Goal: Task Accomplishment & Management: Manage account settings

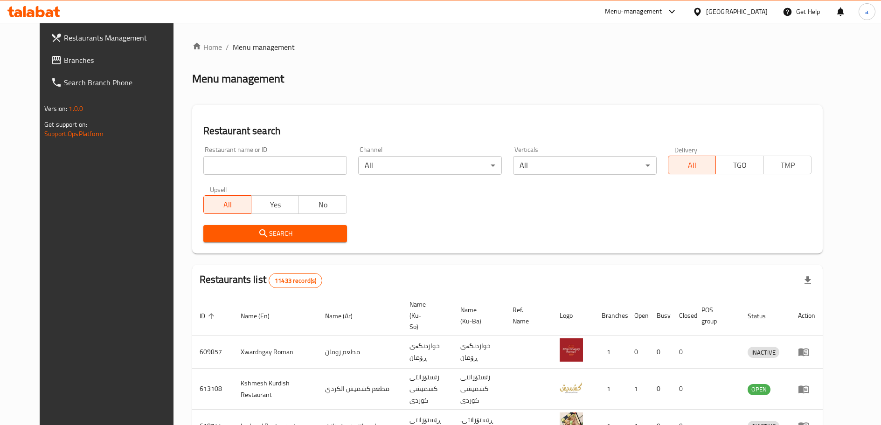
click at [261, 160] on input "search" at bounding box center [275, 165] width 144 height 19
paste input "755147"
type input "755147"
click at [237, 236] on span "Search" at bounding box center [275, 234] width 129 height 12
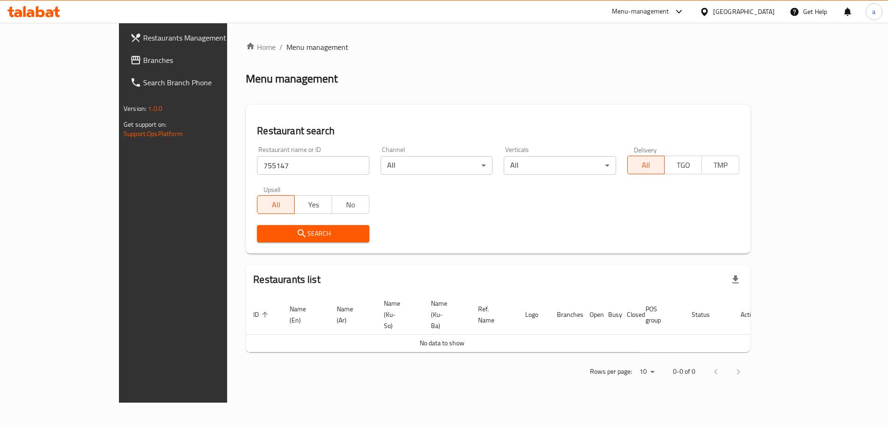
click at [143, 65] on span "Branches" at bounding box center [201, 60] width 117 height 11
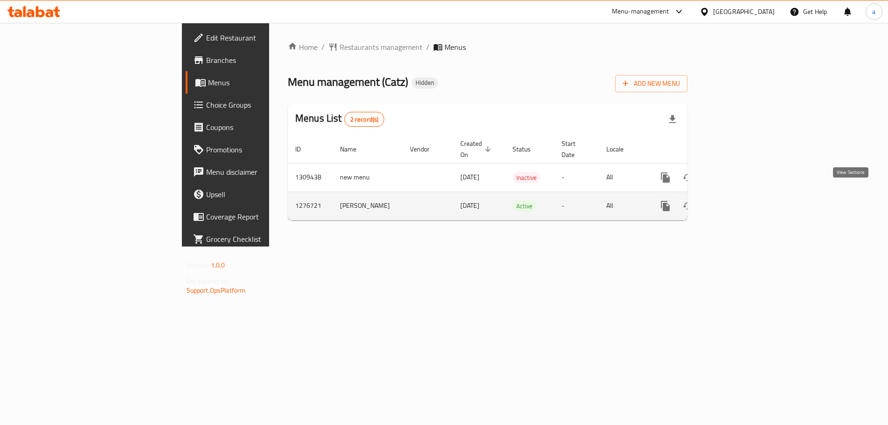
click at [738, 201] on icon "enhanced table" at bounding box center [732, 206] width 11 height 11
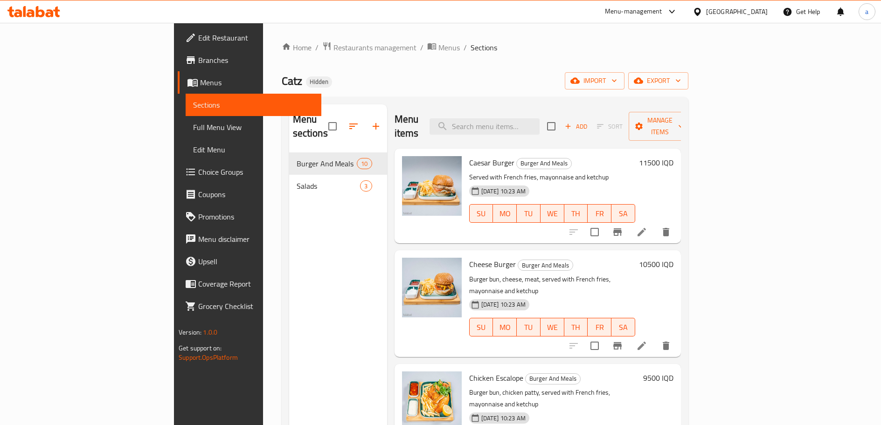
click at [297, 180] on span "Salads" at bounding box center [329, 185] width 64 height 11
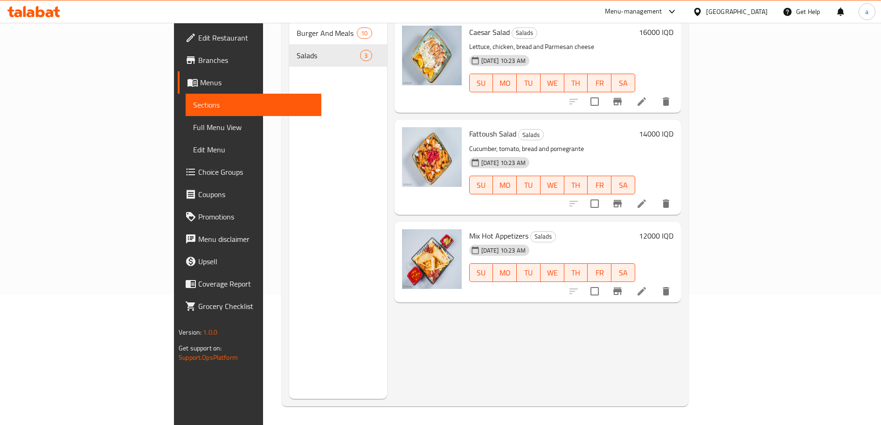
scroll to position [53, 0]
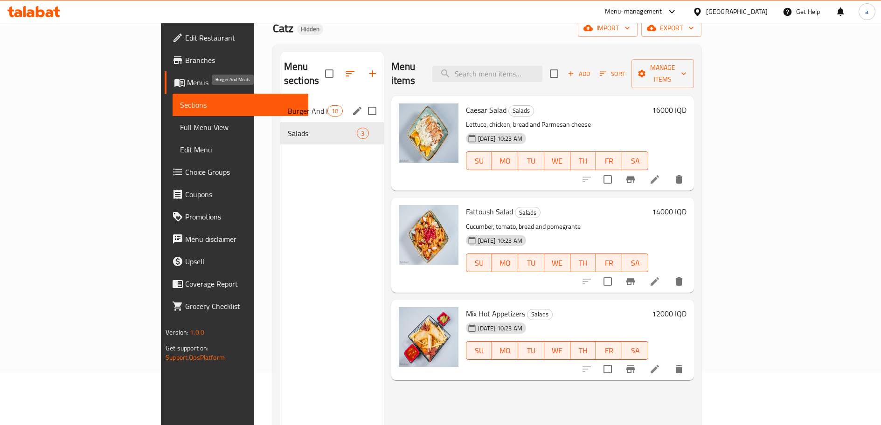
click at [288, 105] on span "Burger And Meals" at bounding box center [308, 110] width 40 height 11
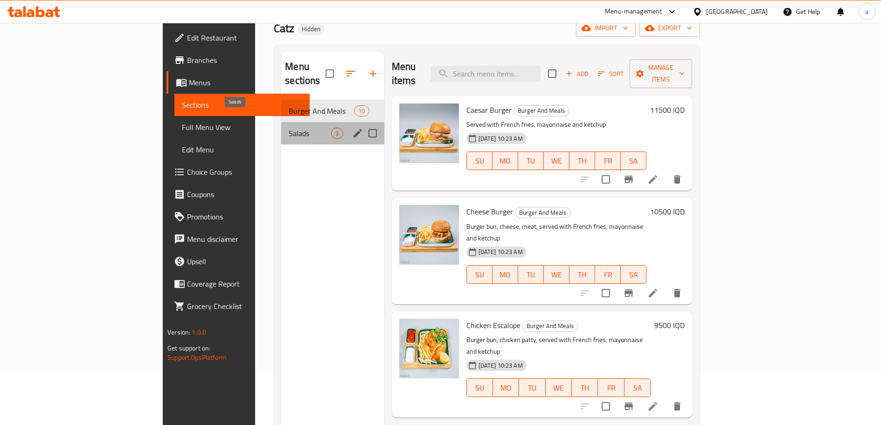
click at [289, 128] on span "Salads" at bounding box center [310, 133] width 42 height 11
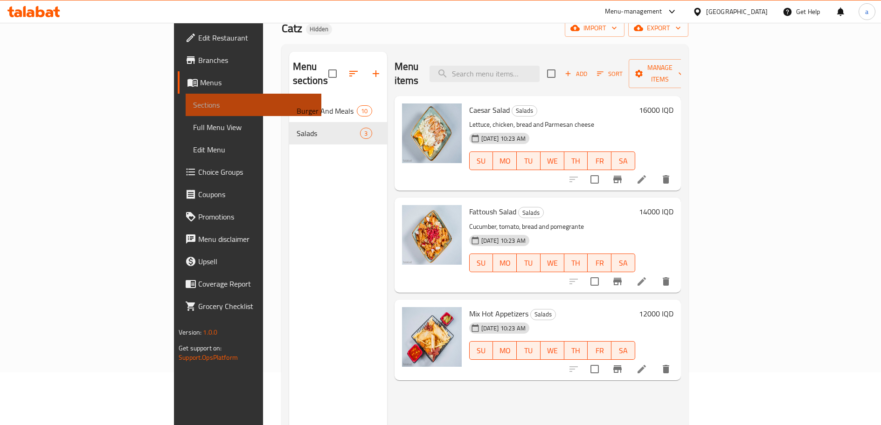
click at [193, 110] on span "Sections" at bounding box center [253, 104] width 120 height 11
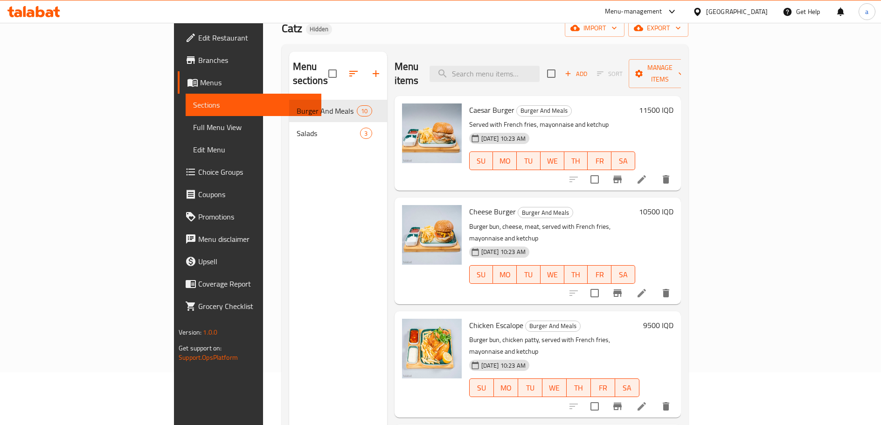
click at [200, 82] on span "Menus" at bounding box center [256, 82] width 113 height 11
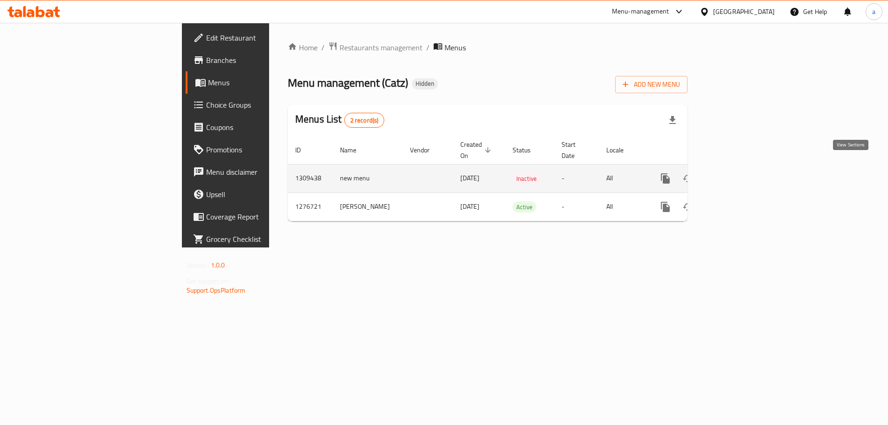
click at [737, 174] on icon "enhanced table" at bounding box center [732, 178] width 8 height 8
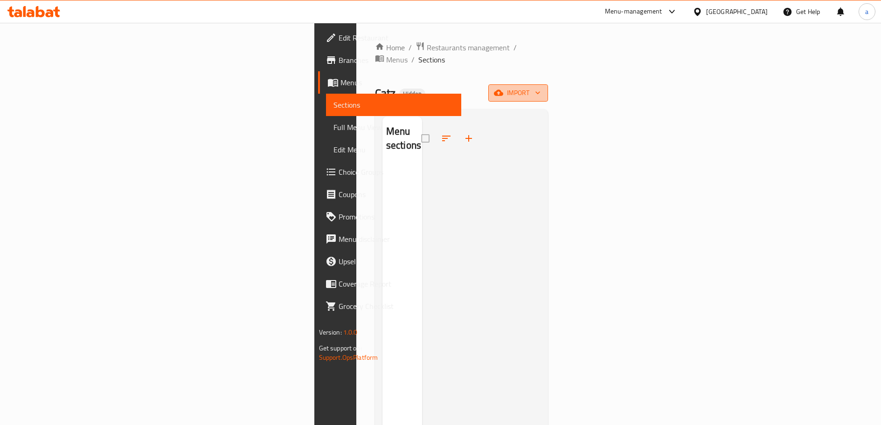
click at [540, 87] on span "import" at bounding box center [518, 93] width 45 height 12
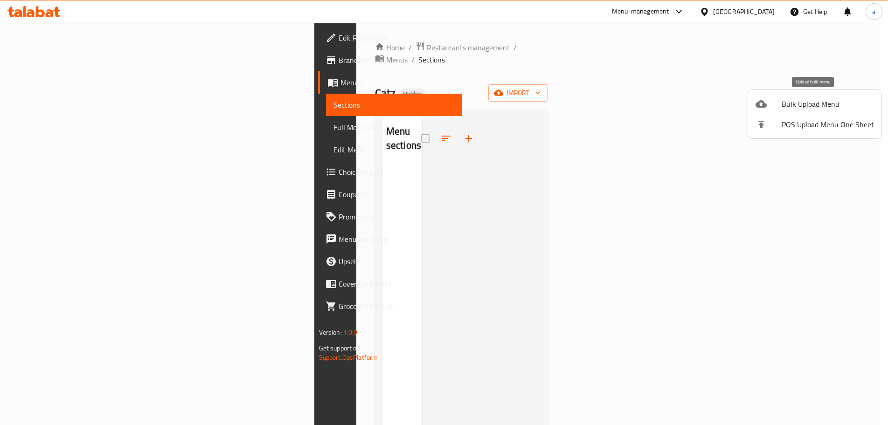
click at [768, 104] on div at bounding box center [768, 103] width 26 height 11
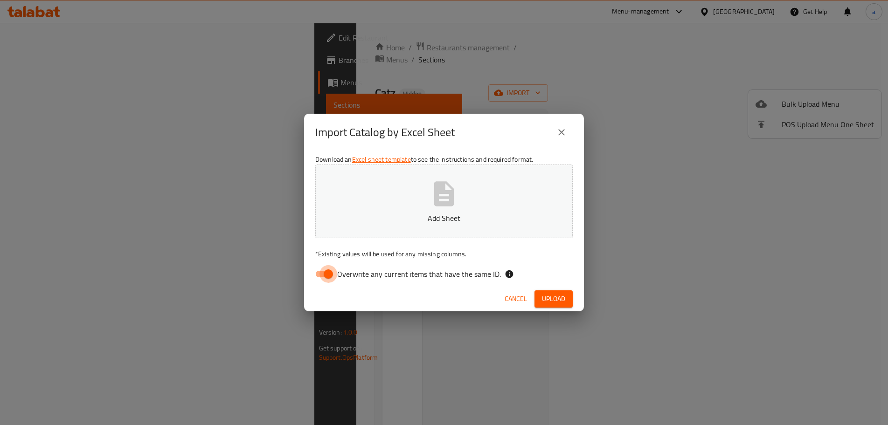
click at [323, 274] on input "Overwrite any current items that have the same ID." at bounding box center [328, 274] width 53 height 18
checkbox input "false"
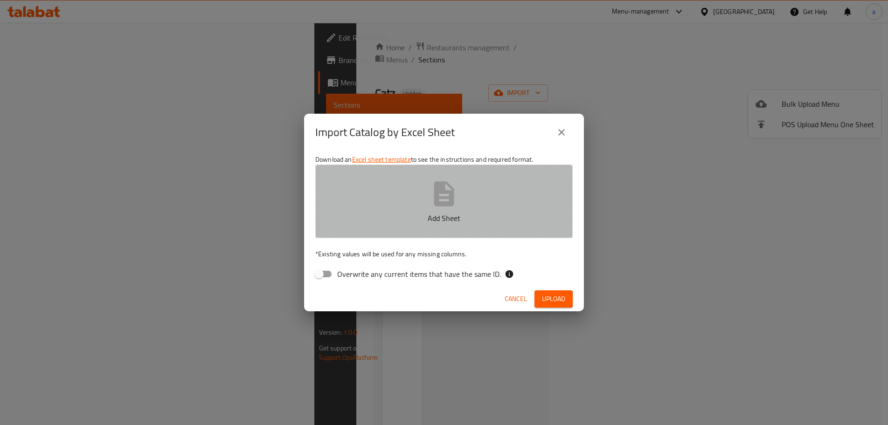
click at [427, 215] on p "Add Sheet" at bounding box center [444, 218] width 228 height 11
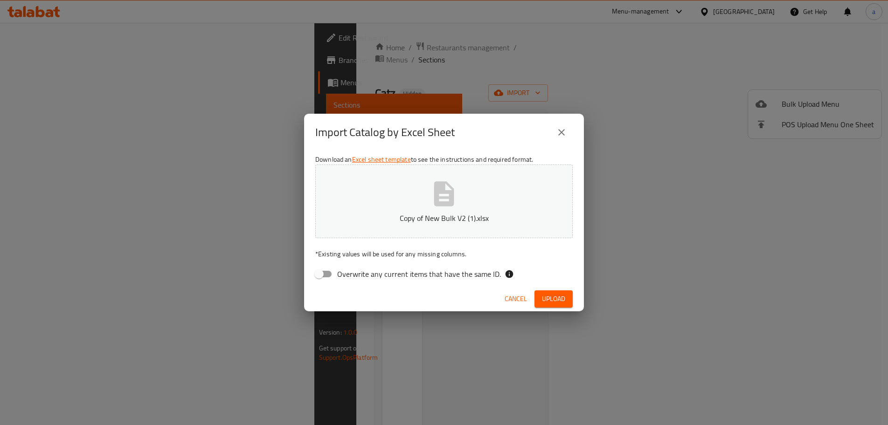
click at [557, 295] on span "Upload" at bounding box center [553, 299] width 23 height 12
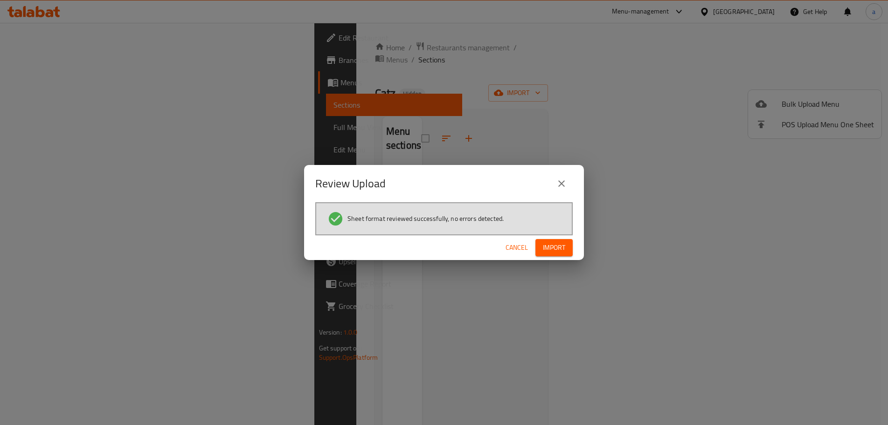
click at [549, 242] on span "Import" at bounding box center [554, 248] width 22 height 12
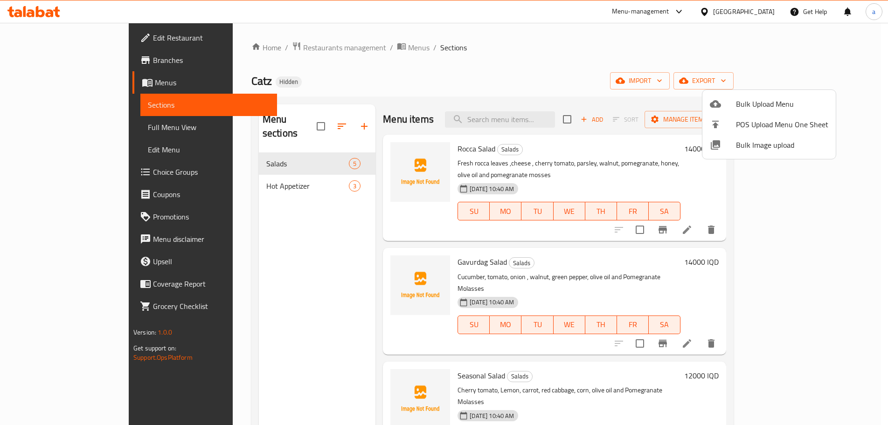
click at [276, 173] on div at bounding box center [444, 212] width 888 height 425
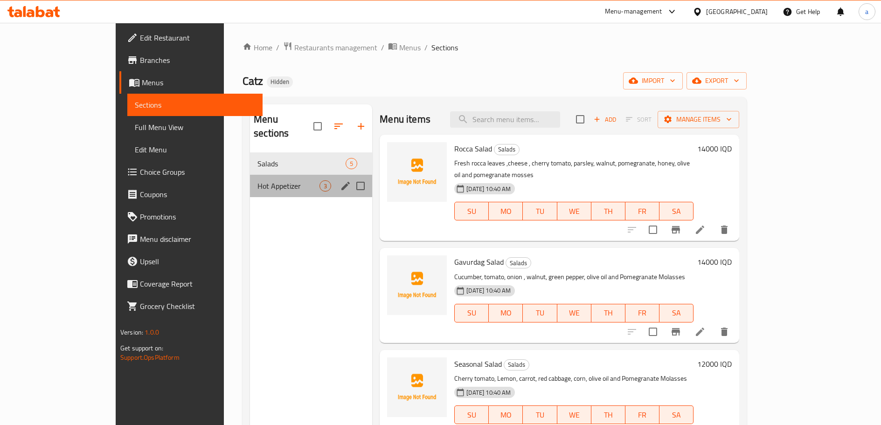
click at [260, 175] on div "Hot Appetizer 3" at bounding box center [311, 186] width 122 height 22
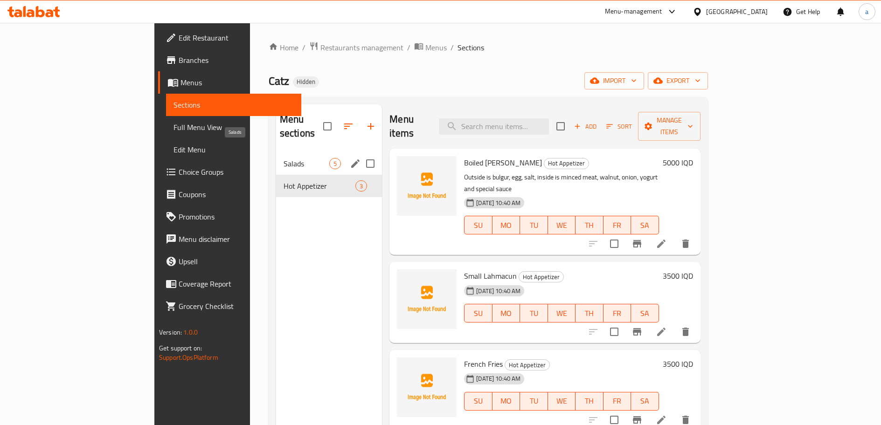
click at [284, 158] on span "Salads" at bounding box center [307, 163] width 46 height 11
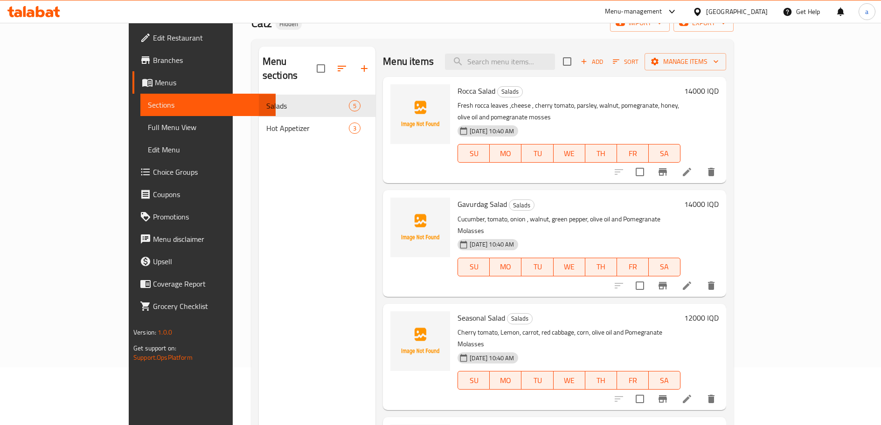
scroll to position [78, 0]
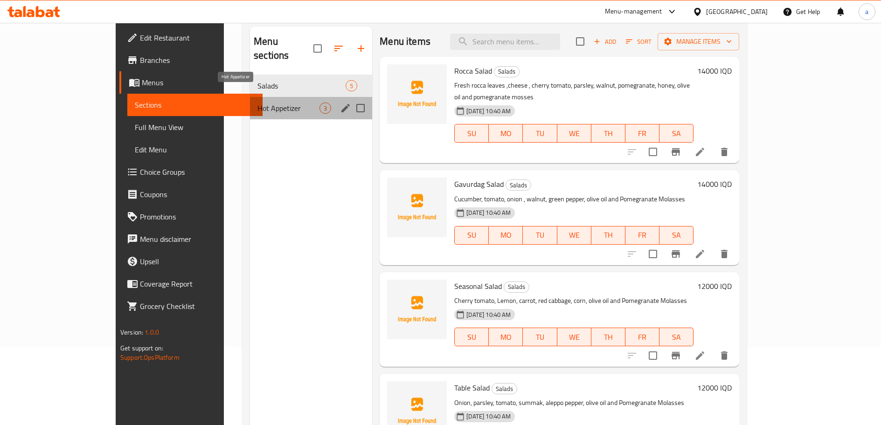
click at [257, 103] on span "Hot Appetizer" at bounding box center [288, 108] width 62 height 11
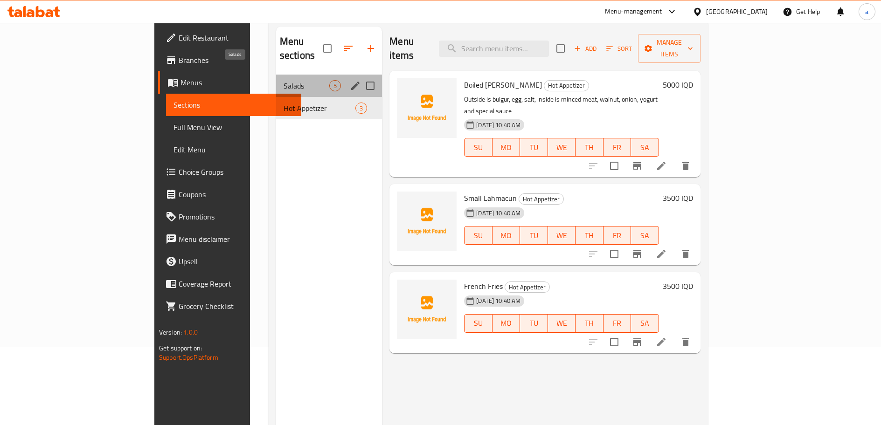
click at [284, 80] on span "Salads" at bounding box center [307, 85] width 46 height 11
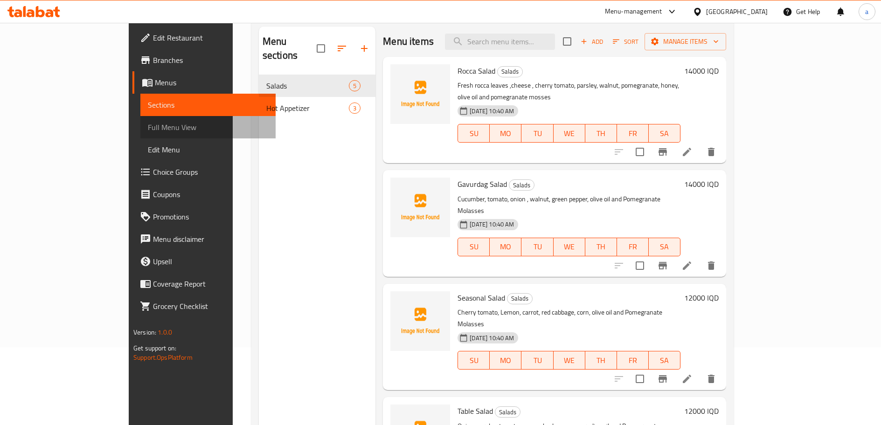
click at [148, 127] on span "Full Menu View" at bounding box center [208, 127] width 120 height 11
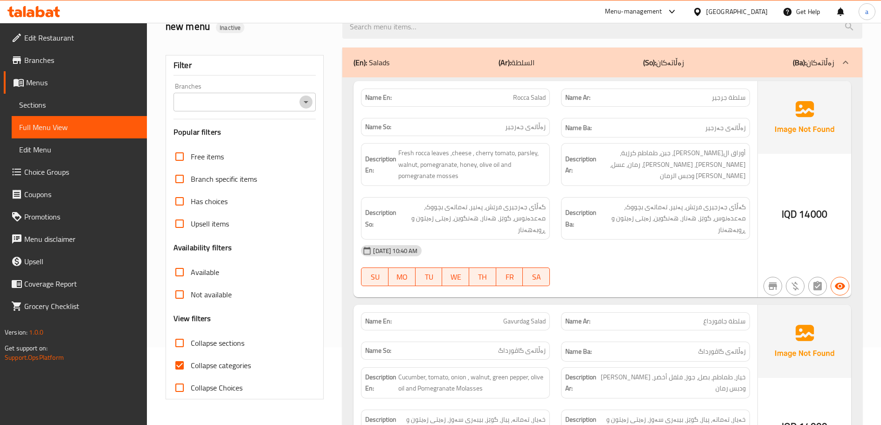
click at [311, 102] on icon "Open" at bounding box center [305, 102] width 11 height 11
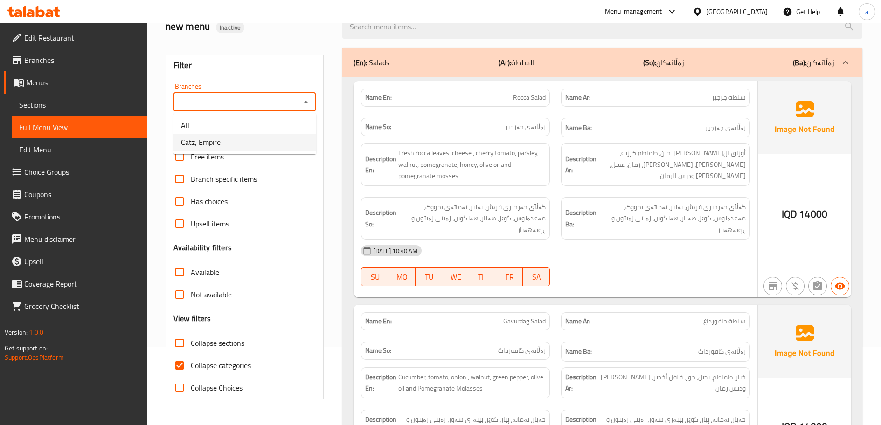
drag, startPoint x: 283, startPoint y: 138, endPoint x: 223, endPoint y: 163, distance: 64.3
click at [280, 145] on li "Catz, Empire" at bounding box center [244, 142] width 143 height 17
type input "Catz, Empire"
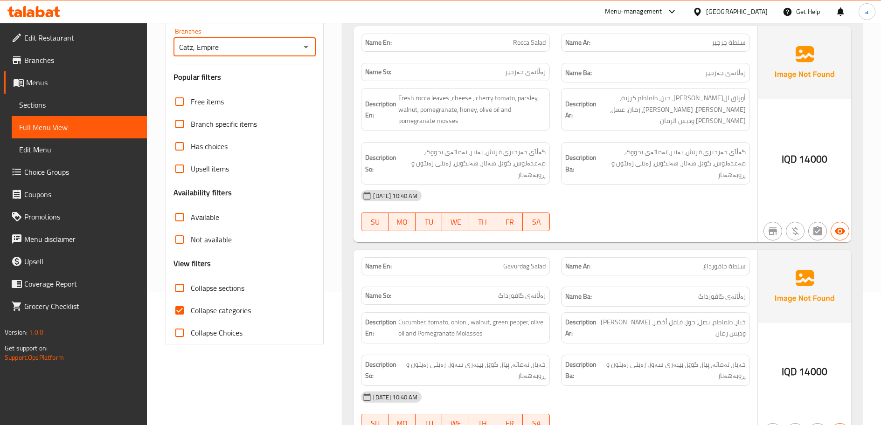
scroll to position [155, 0]
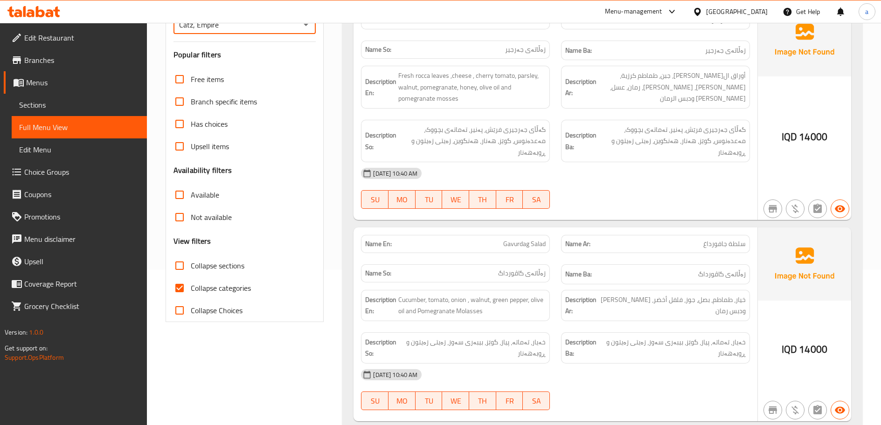
click at [209, 287] on span "Collapse categories" at bounding box center [221, 288] width 60 height 11
click at [191, 287] on input "Collapse categories" at bounding box center [179, 288] width 22 height 22
checkbox input "false"
click at [205, 258] on label "Collapse sections" at bounding box center [206, 266] width 76 height 22
click at [191, 258] on input "Collapse sections" at bounding box center [179, 266] width 22 height 22
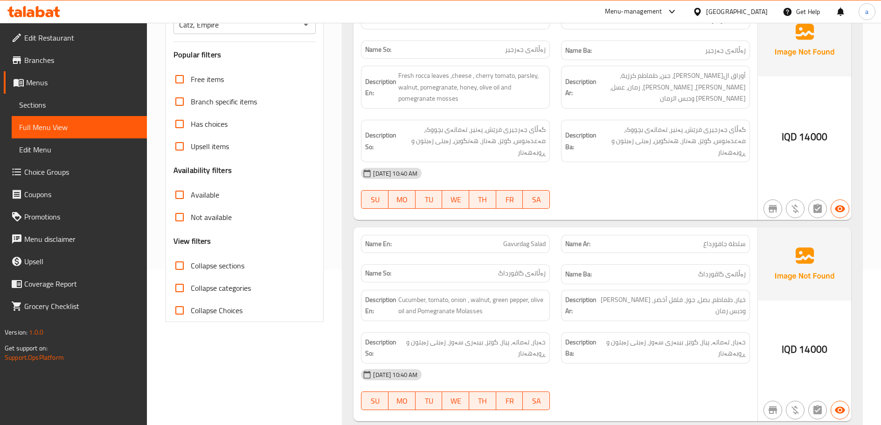
checkbox input "true"
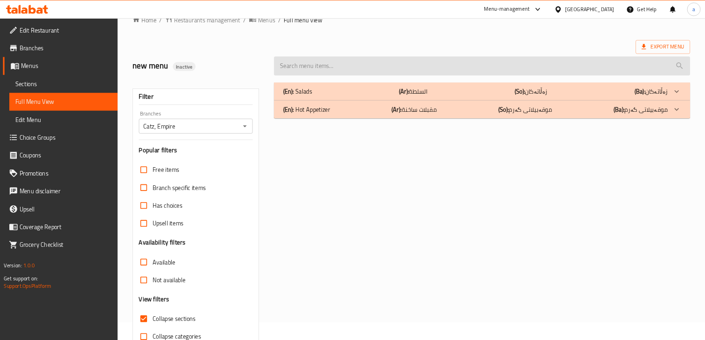
scroll to position [0, 0]
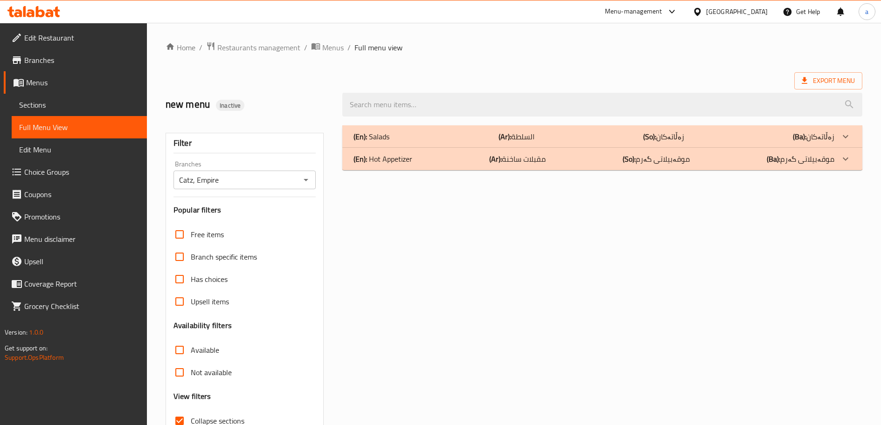
click at [843, 148] on div at bounding box center [845, 136] width 22 height 22
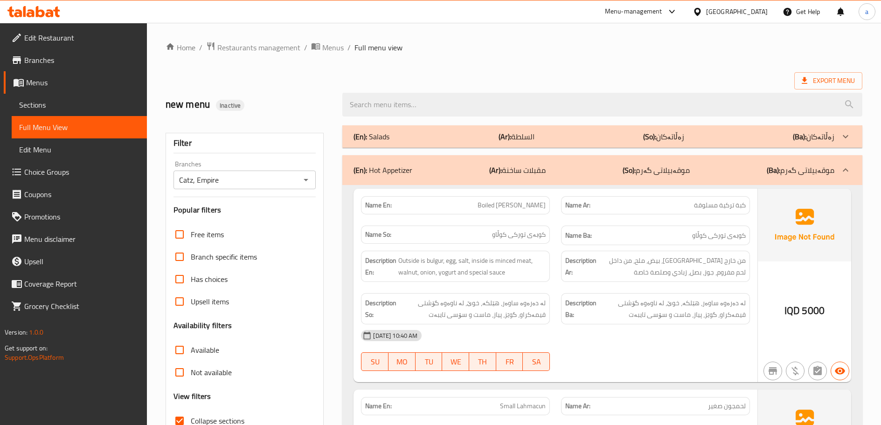
click at [840, 141] on icon at bounding box center [845, 136] width 11 height 11
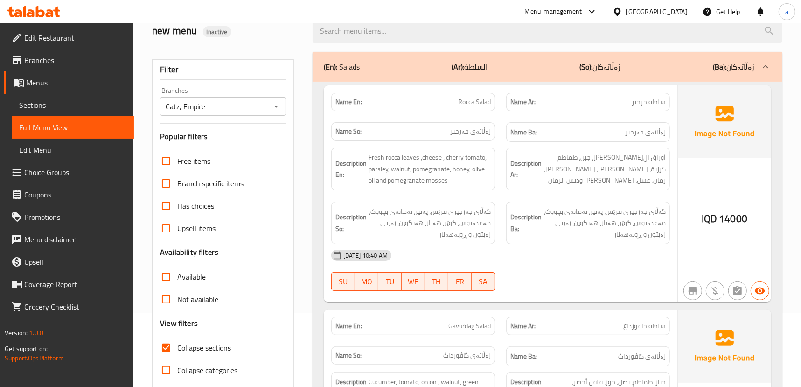
scroll to position [54, 0]
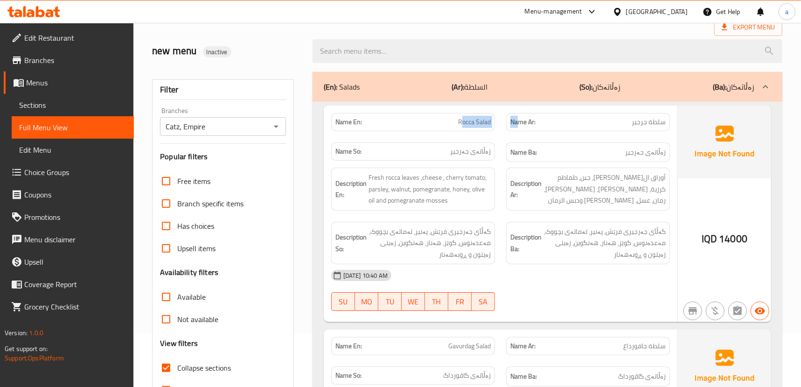
drag, startPoint x: 474, startPoint y: 127, endPoint x: 519, endPoint y: 126, distance: 45.7
click at [519, 126] on div "Name En: Rocca Salad Name Ar: سلطة جرجير Name So: زەڵاتەی جەرجیر Name Ba: زەڵات…" at bounding box center [500, 137] width 350 height 61
click at [550, 122] on p "Name Ar: سلطة جرجير" at bounding box center [587, 122] width 155 height 10
drag, startPoint x: 455, startPoint y: 121, endPoint x: 480, endPoint y: 121, distance: 25.2
click at [480, 121] on p "Name En: Rocca Salad" at bounding box center [412, 122] width 155 height 10
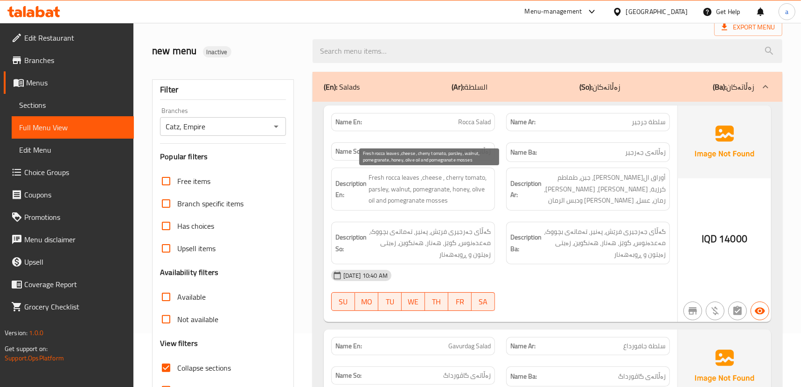
click at [474, 188] on span "Fresh rocca leaves ,cheese , cherry tomato, parsley, walnut, pomegranate, honey…" at bounding box center [429, 189] width 122 height 35
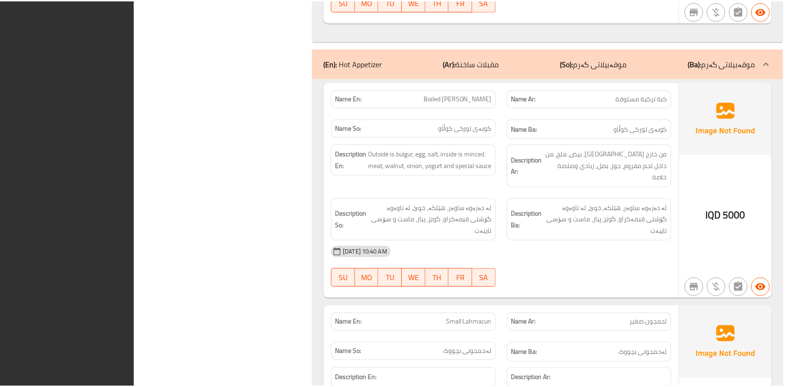
scroll to position [1438, 0]
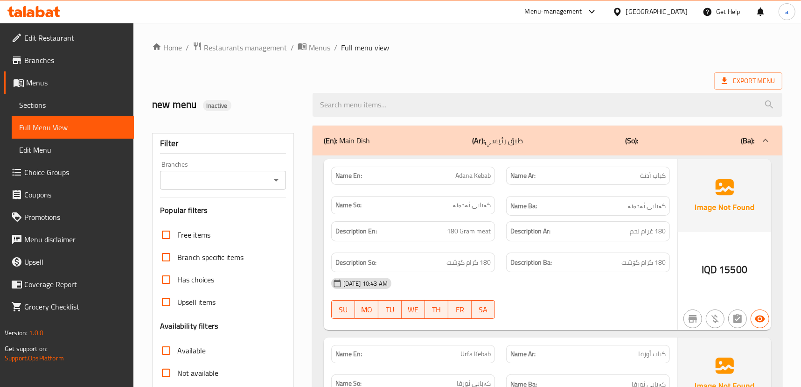
click at [99, 96] on link "Sections" at bounding box center [73, 105] width 122 height 22
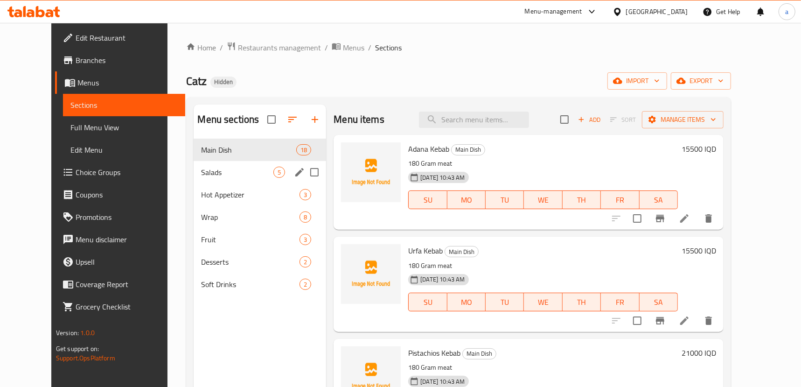
click at [213, 165] on div "Salads 5" at bounding box center [260, 172] width 132 height 22
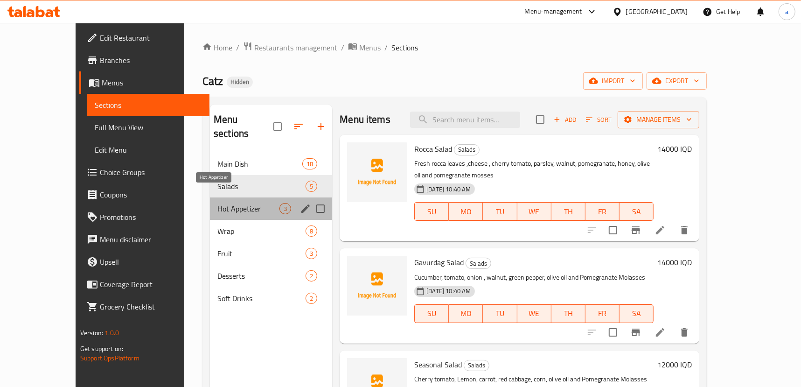
click at [217, 203] on span "Hot Appetizer" at bounding box center [248, 208] width 62 height 11
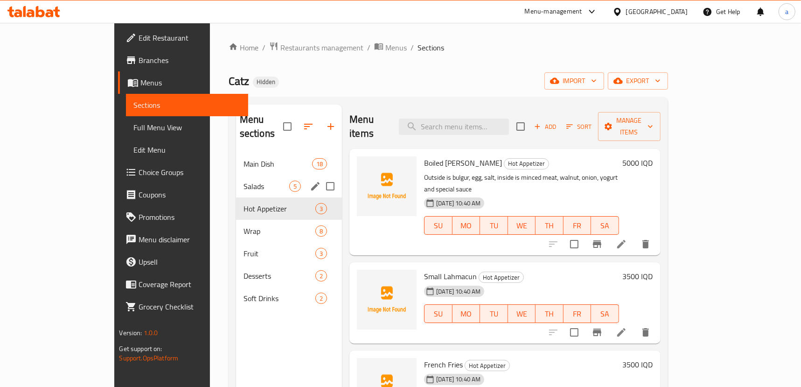
click at [243, 180] on span "Salads" at bounding box center [266, 185] width 46 height 11
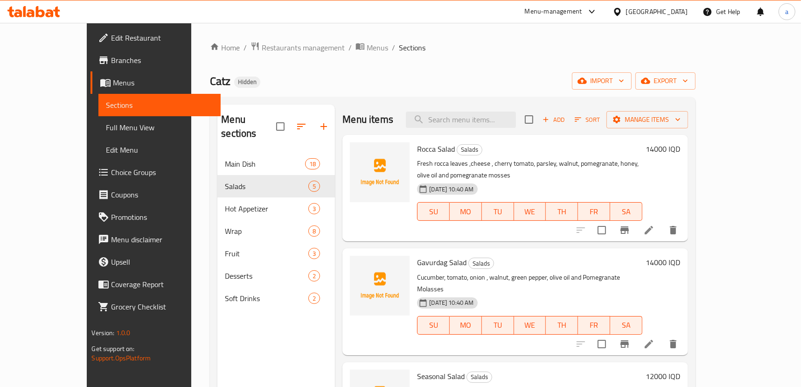
click at [654, 224] on icon at bounding box center [648, 229] width 11 height 11
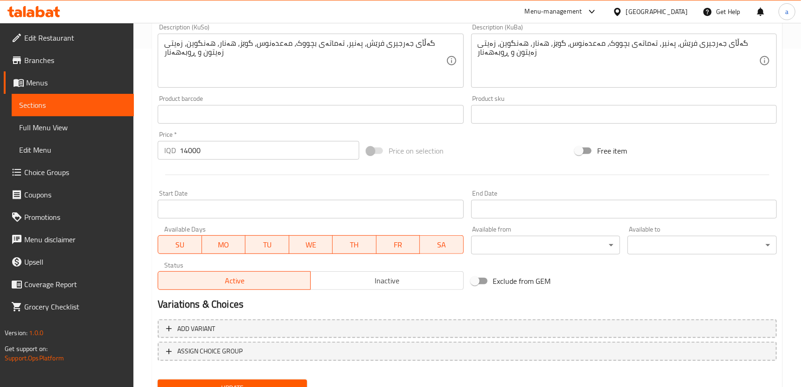
click at [724, 306] on h2 "Variations & Choices" at bounding box center [467, 304] width 619 height 14
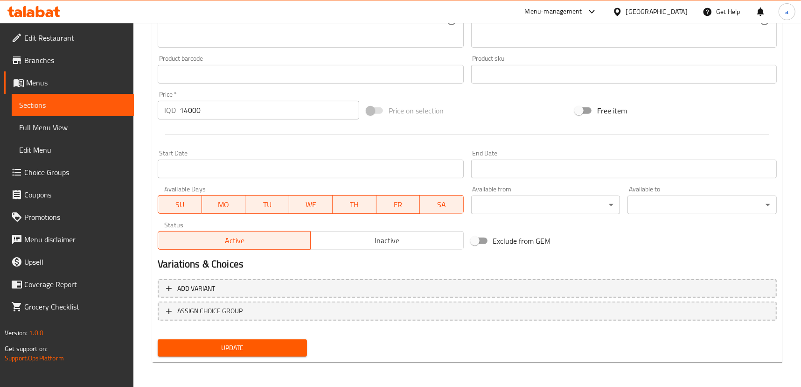
scroll to position [379, 0]
type textarea "أوراق جرجير طازجة، جبن، طماطم كرزية، بقدونس، جوز، رمان، عسل، زيت زيتون ودبس الر…"
click at [225, 339] on button "Update" at bounding box center [232, 347] width 149 height 17
click at [158, 339] on button "Update" at bounding box center [232, 347] width 149 height 17
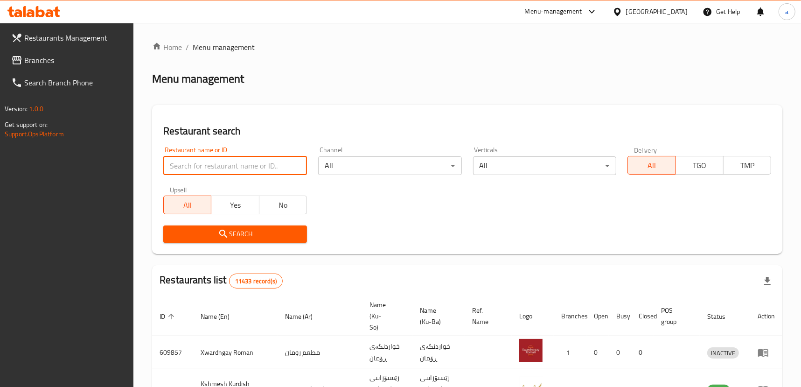
click at [209, 162] on input "search" at bounding box center [235, 165] width 144 height 19
paste input "776359"
type input "776359"
click at [173, 233] on span "Search" at bounding box center [235, 234] width 129 height 12
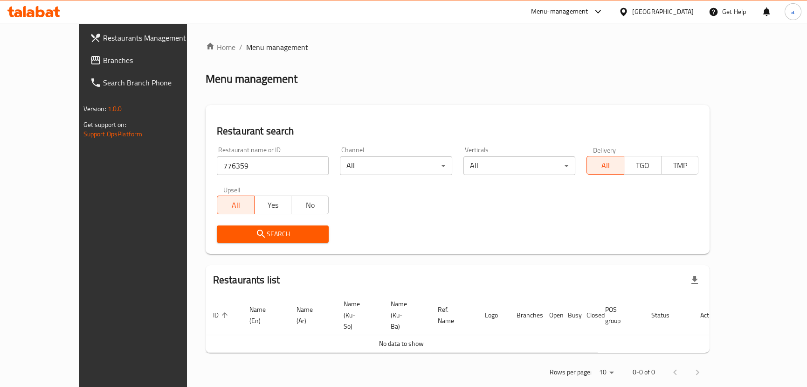
click at [242, 233] on span "Search" at bounding box center [272, 234] width 97 height 12
click at [103, 62] on span "Branches" at bounding box center [154, 60] width 103 height 11
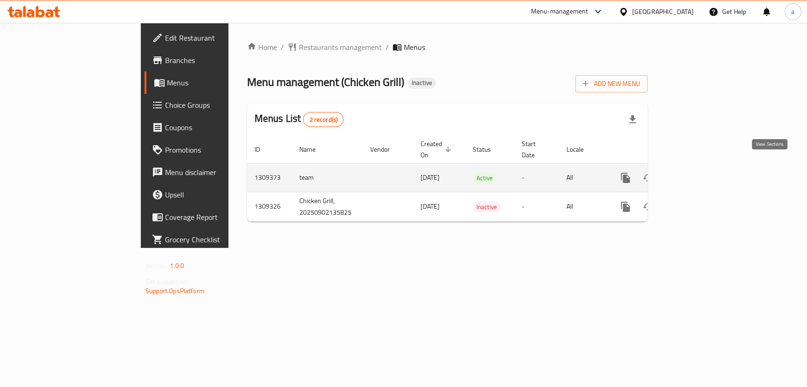
click at [699, 172] on icon "enhanced table" at bounding box center [692, 177] width 11 height 11
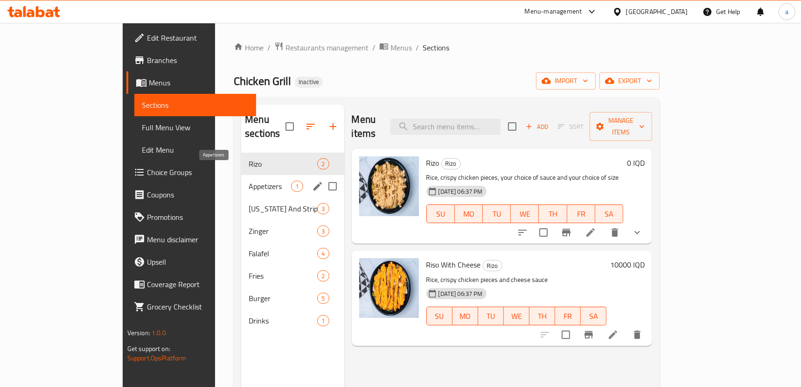
click at [249, 180] on span "Appetizers" at bounding box center [270, 185] width 42 height 11
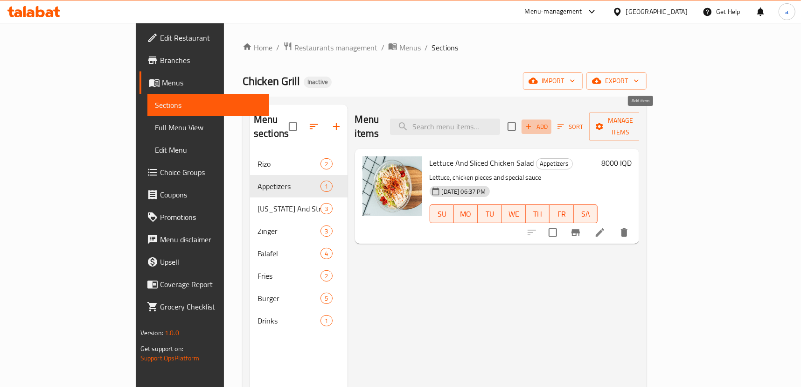
click at [549, 124] on span "Add" at bounding box center [536, 126] width 25 height 11
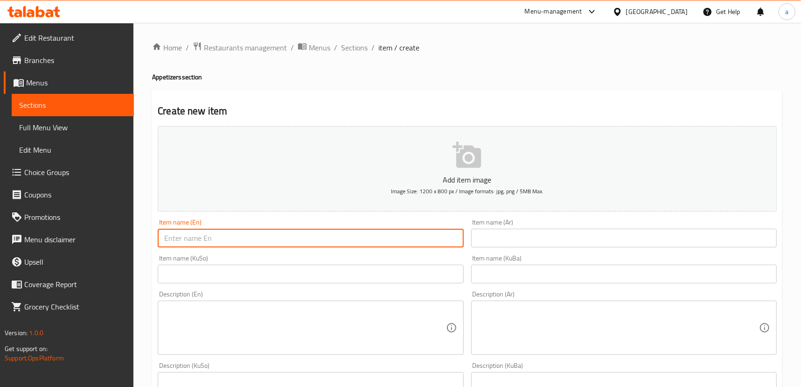
click at [241, 239] on input "text" at bounding box center [310, 237] width 305 height 19
click at [82, 89] on link "Menus" at bounding box center [69, 82] width 130 height 22
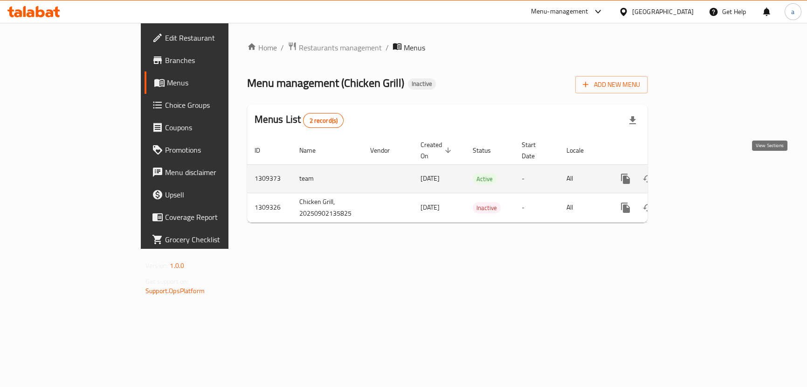
click at [699, 173] on icon "enhanced table" at bounding box center [692, 178] width 11 height 11
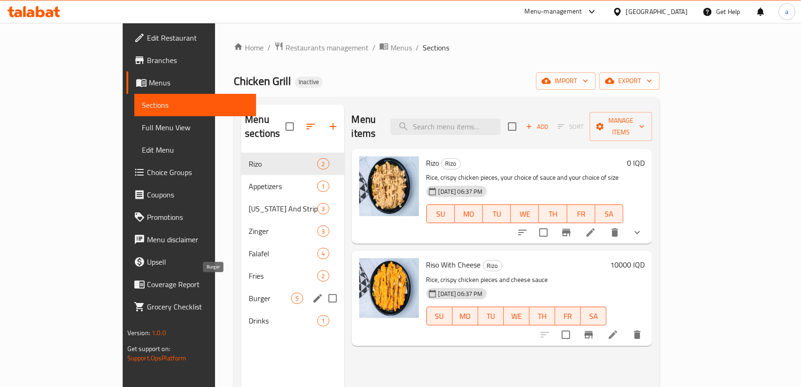
click at [249, 292] on span "Burger" at bounding box center [270, 297] width 42 height 11
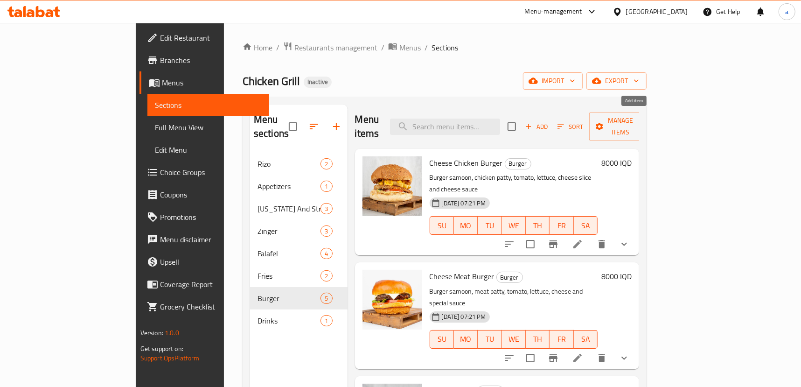
click at [549, 121] on span "Add" at bounding box center [536, 126] width 25 height 11
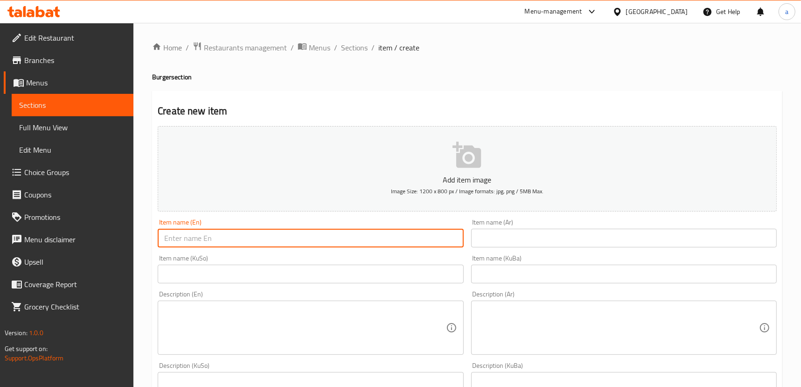
click at [302, 231] on input "text" at bounding box center [310, 237] width 305 height 19
paste input "Chicken Burger"
type input "Chicken Burger"
click at [583, 240] on input "text" at bounding box center [623, 237] width 305 height 19
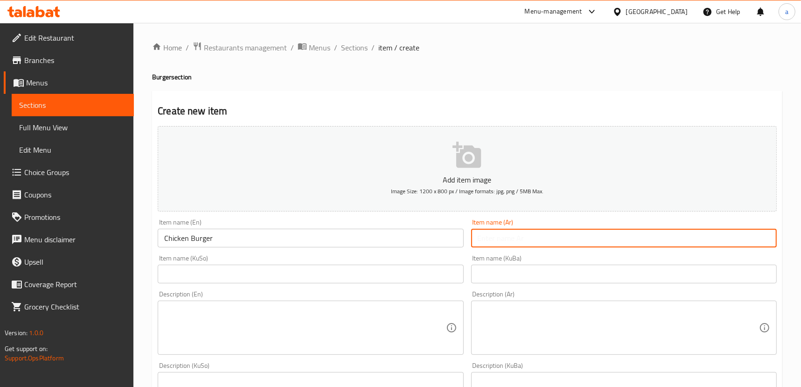
paste input "برجر دجاج"
type input "برجر دجاج"
drag, startPoint x: 450, startPoint y: 279, endPoint x: 438, endPoint y: 274, distance: 12.6
click at [450, 279] on input "text" at bounding box center [310, 273] width 305 height 19
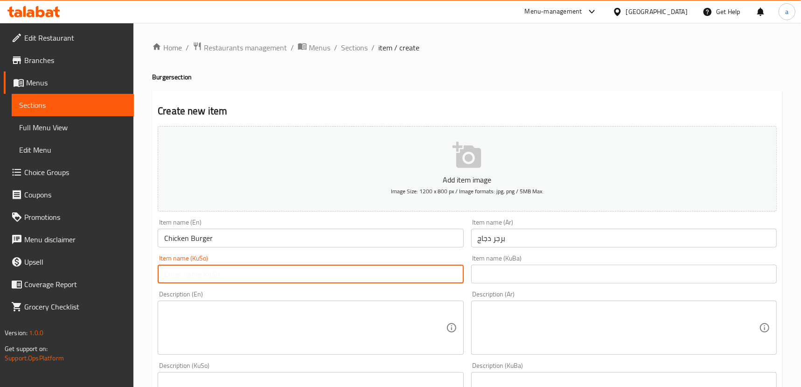
paste input "بەرگری مریشک"
type input "بەرگری مریشک"
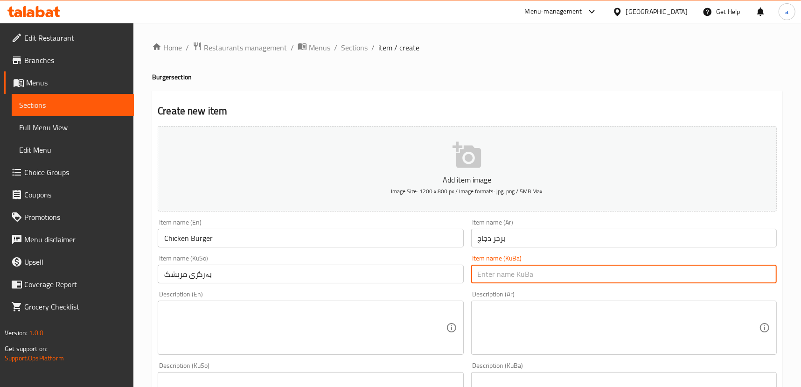
click at [521, 270] on input "text" at bounding box center [623, 273] width 305 height 19
paste input "بەرگری مریشک"
type input "بەرگری مریشک"
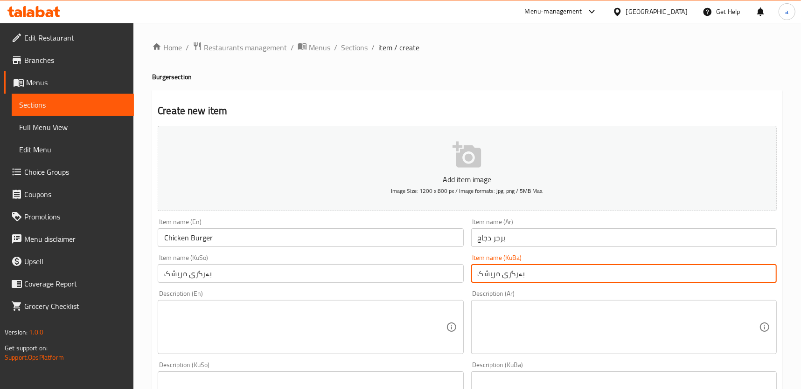
click at [336, 314] on textarea at bounding box center [304, 327] width 281 height 44
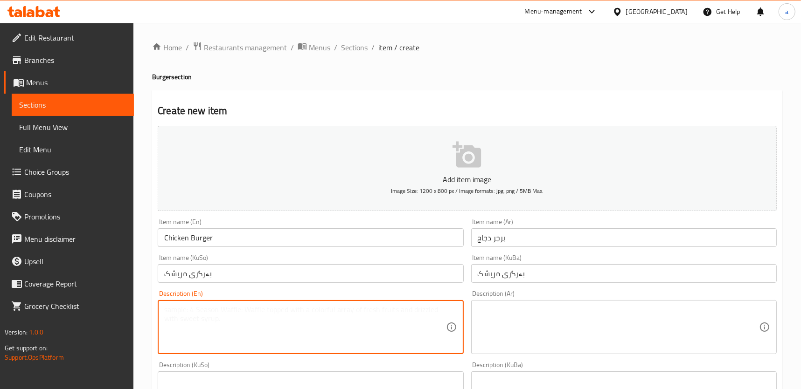
paste textarea "Burger samoon, chicken [PERSON_NAME], tomato, lettuce and special sauce"
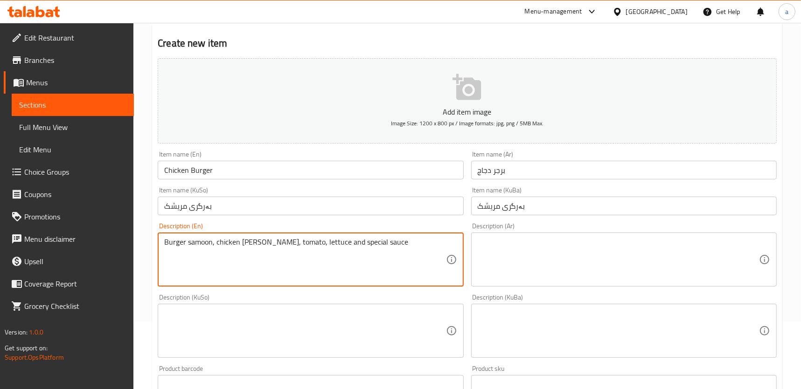
scroll to position [141, 0]
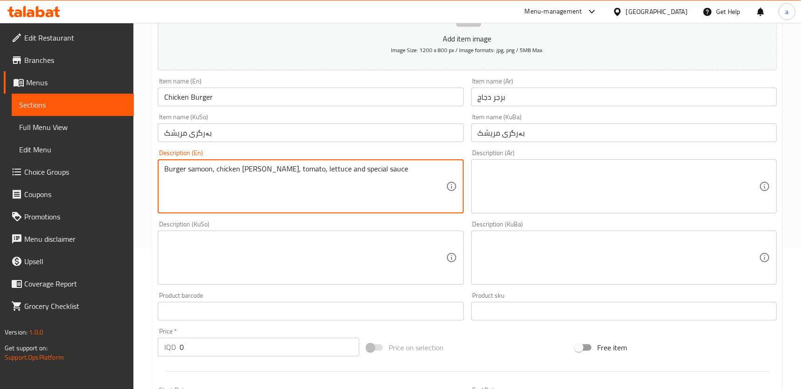
type textarea "Burger samoon, chicken [PERSON_NAME], tomato, lettuce and special sauce"
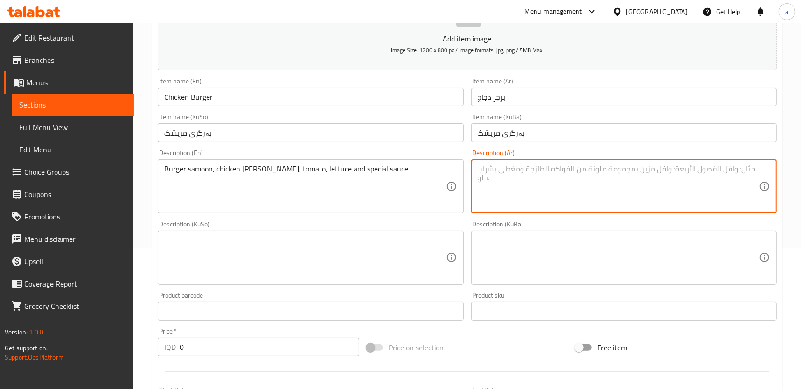
click at [520, 182] on textarea at bounding box center [617, 187] width 281 height 44
paste textarea "صمون برجر، شريحة دجاج، طماطم، خس وصلصة خاصة"
type textarea "صمون برجر، شريحة دجاج، طماطم، خس وصلصة خاصة"
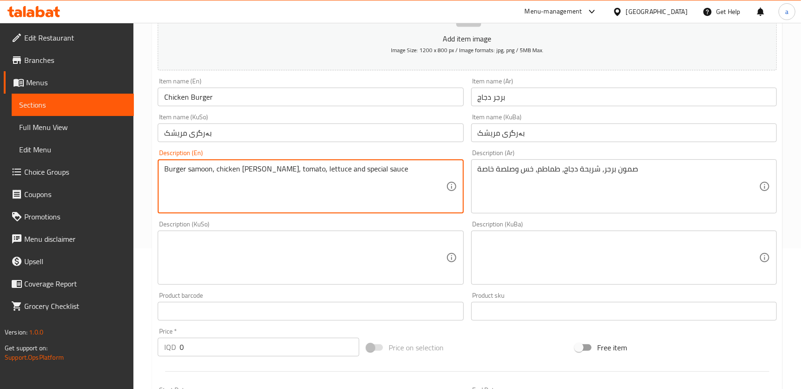
drag, startPoint x: 241, startPoint y: 168, endPoint x: 216, endPoint y: 173, distance: 25.7
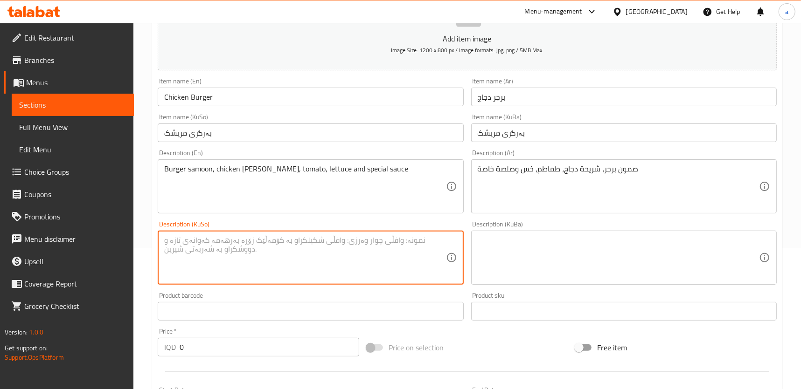
click at [313, 236] on textarea at bounding box center [304, 258] width 281 height 44
type textarea "سەموونی بەرگر، پارچەی مریشک، تەماتە، کاهوو و سۆسی تایبەت"
click at [492, 249] on textarea at bounding box center [617, 258] width 281 height 44
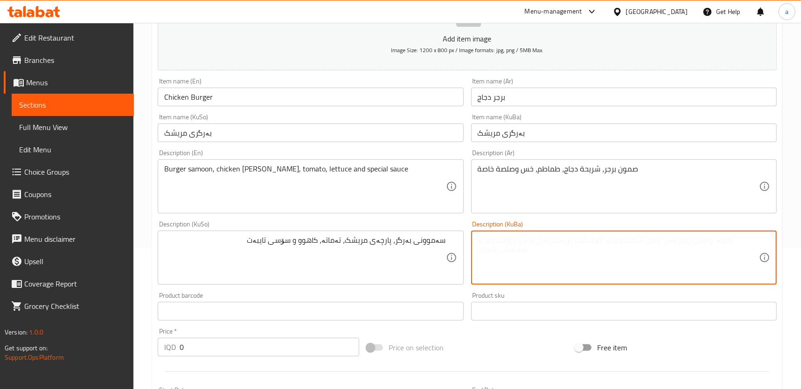
paste textarea "سەموونی بەرگر، پارچەی مریشک، تەماتە، کاهوو و سۆسی تایبەت"
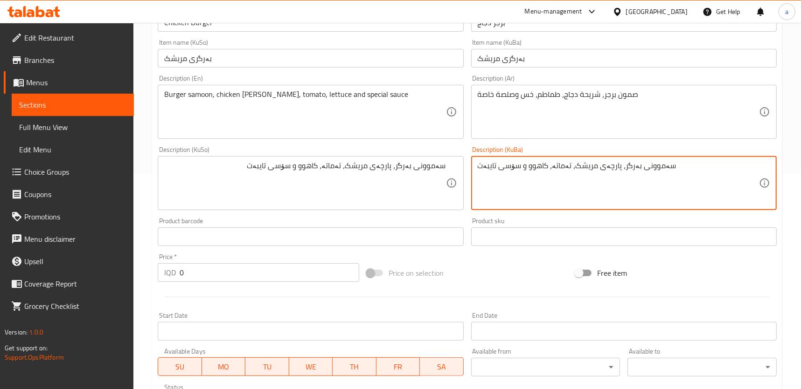
scroll to position [353, 0]
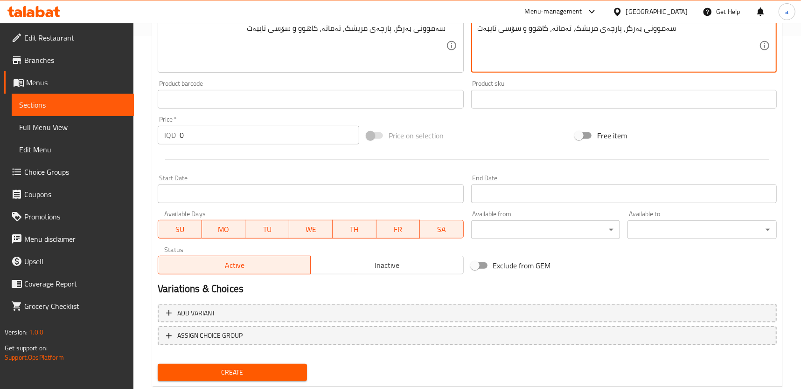
type textarea "سەموونی بەرگر، پارچەی مریشک، تەماتە، کاهوو و سۆسی تایبەت"
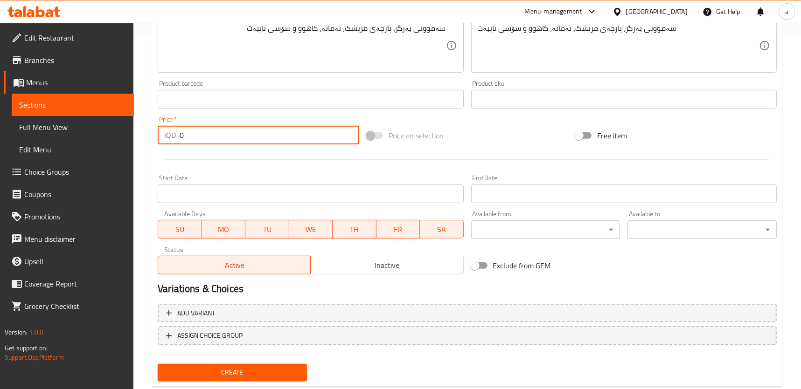
drag, startPoint x: 184, startPoint y: 137, endPoint x: 174, endPoint y: 151, distance: 17.1
click at [182, 138] on input "0" at bounding box center [270, 135] width 180 height 19
drag, startPoint x: 194, startPoint y: 130, endPoint x: 173, endPoint y: 145, distance: 26.3
click at [176, 140] on div "IQD 0 Price *" at bounding box center [258, 135] width 201 height 19
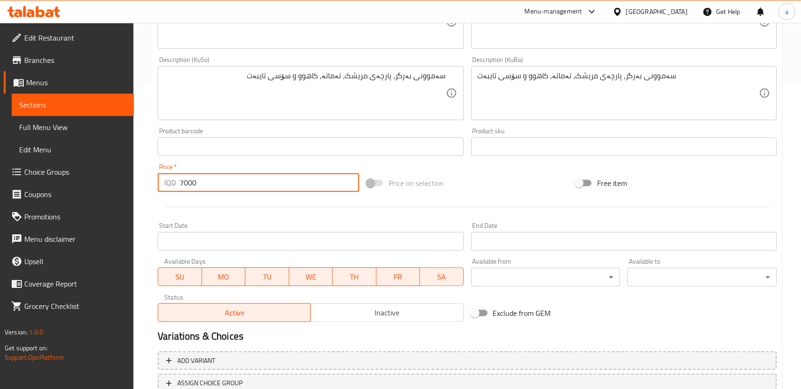
scroll to position [376, 0]
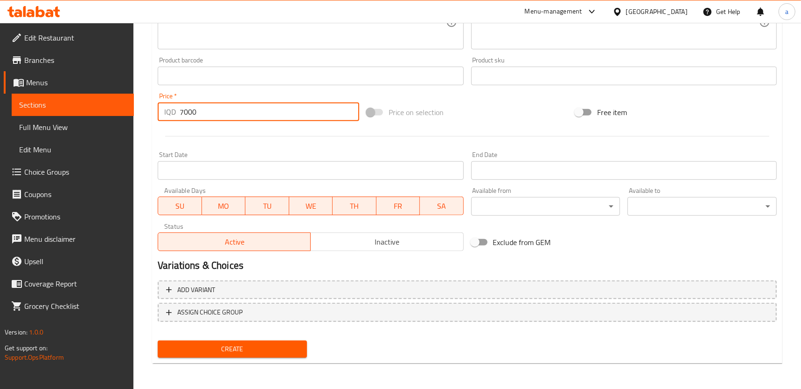
type input "7000"
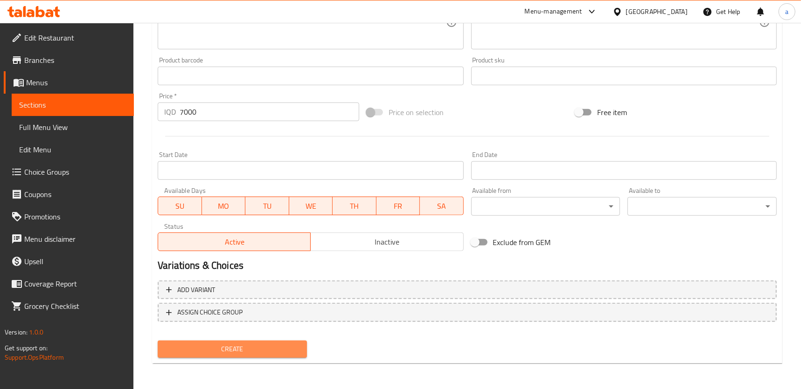
click at [270, 353] on span "Create" at bounding box center [232, 350] width 134 height 12
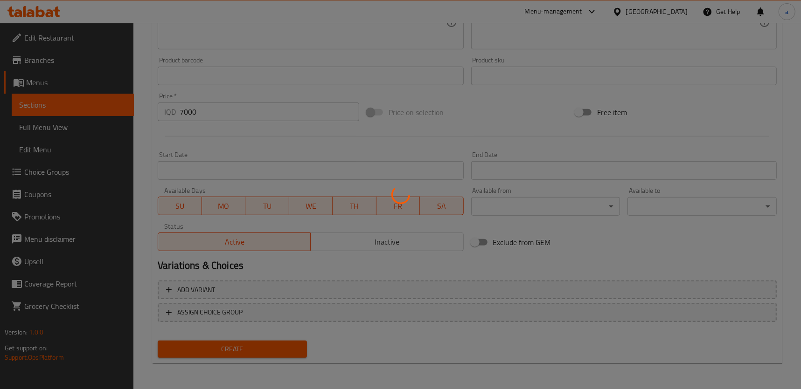
type input "0"
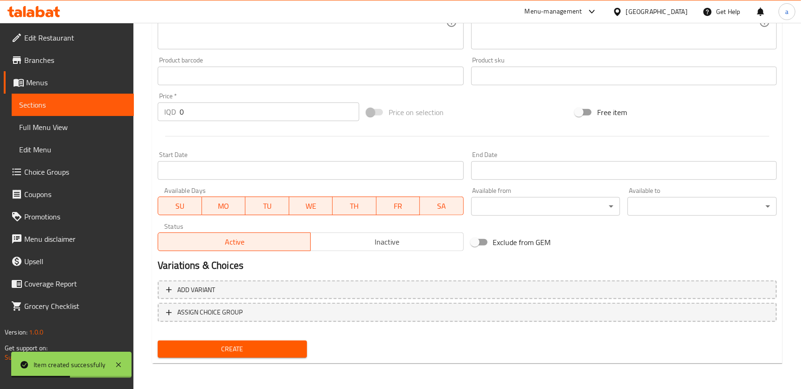
click at [47, 174] on span "Choice Groups" at bounding box center [75, 171] width 102 height 11
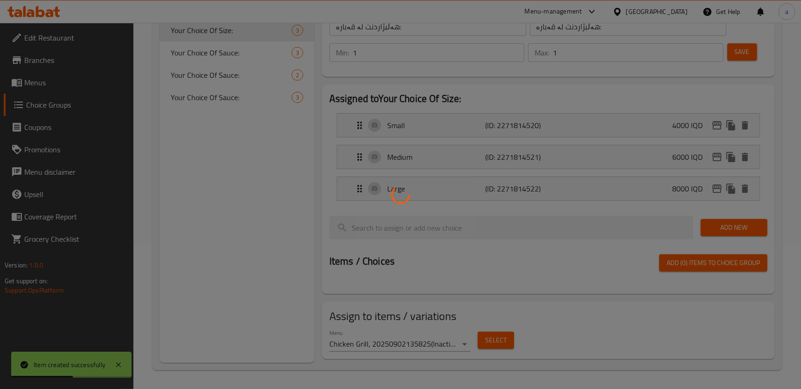
scroll to position [132, 0]
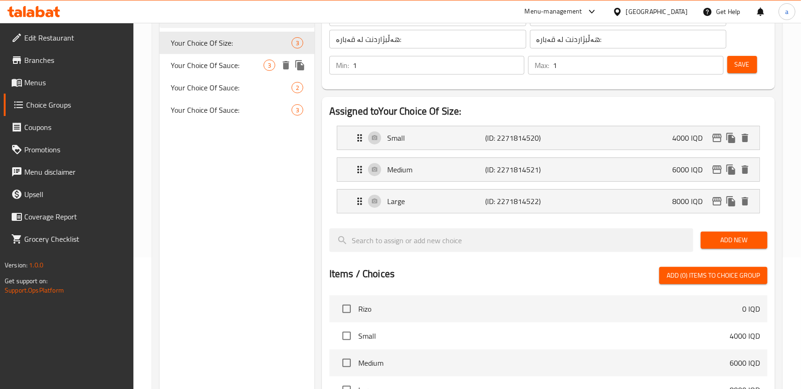
click at [241, 57] on div "Your Choice Of Sauce: 3" at bounding box center [236, 65] width 155 height 22
type input "Your Choice Of Sauce:"
type input "إختيارك من الصوص:"
type input "هەڵبژاردنت لە سۆس:"
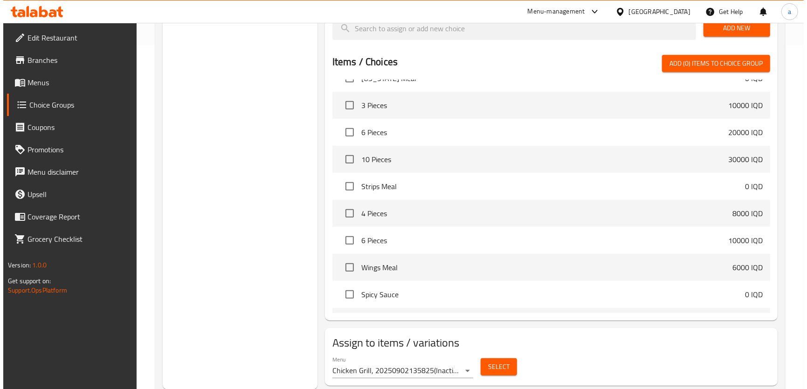
scroll to position [283, 0]
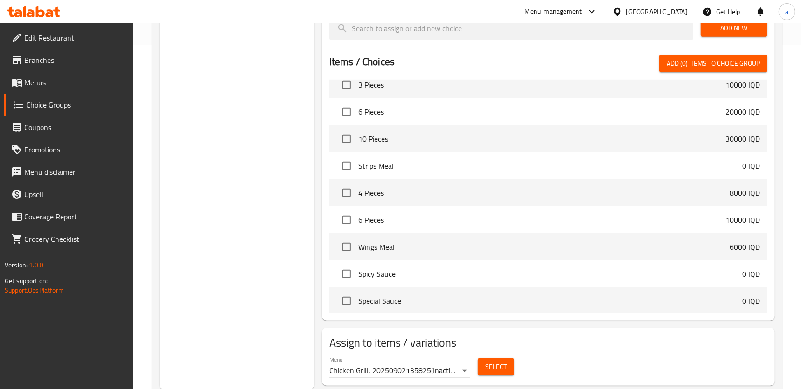
click at [489, 360] on button "Select" at bounding box center [495, 367] width 36 height 17
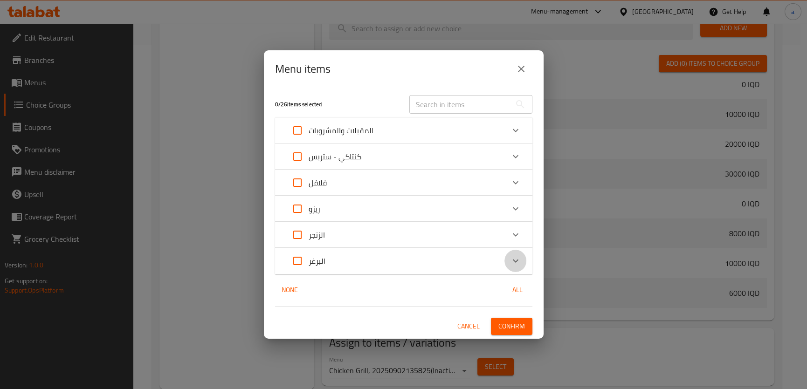
click at [510, 262] on icon "Expand" at bounding box center [515, 261] width 11 height 11
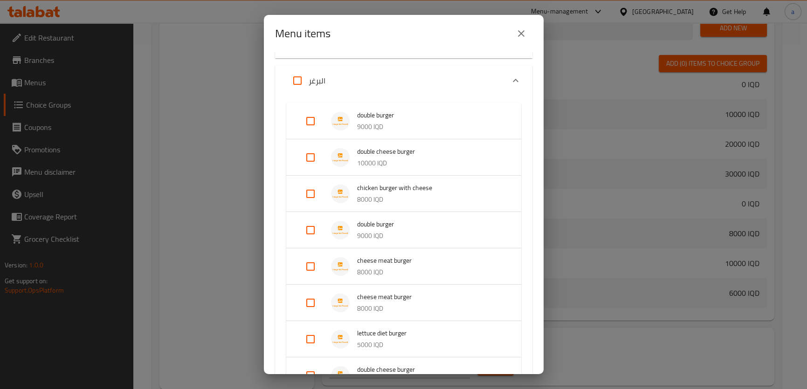
scroll to position [83, 0]
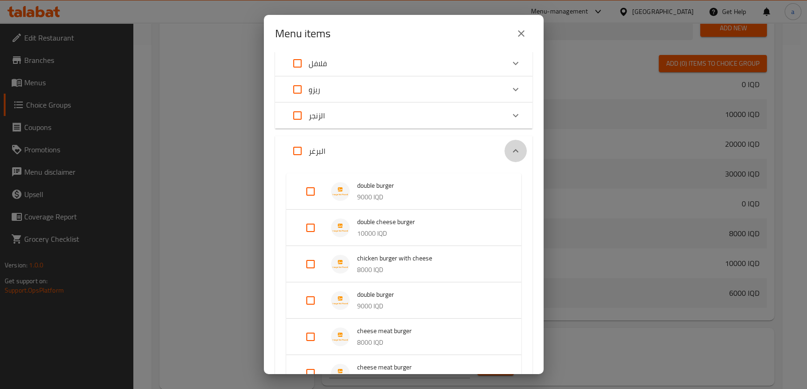
click at [505, 149] on div "Expand" at bounding box center [516, 151] width 22 height 22
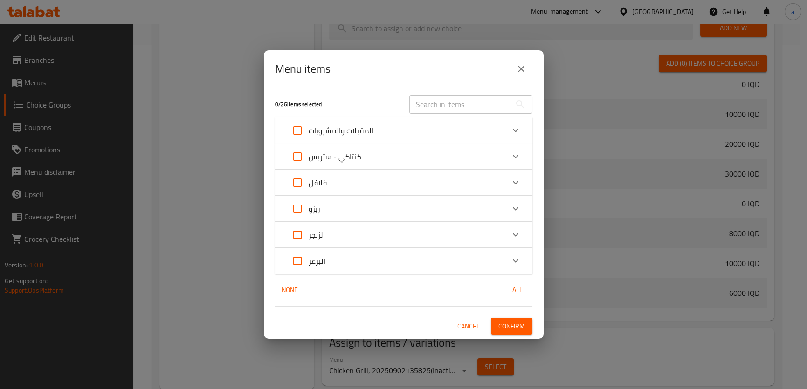
scroll to position [0, 0]
click at [506, 209] on div "Expand" at bounding box center [516, 209] width 22 height 22
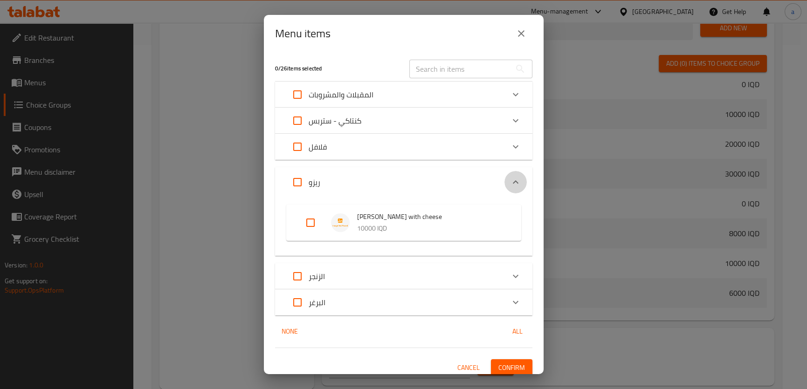
click at [510, 184] on icon "Expand" at bounding box center [515, 182] width 11 height 11
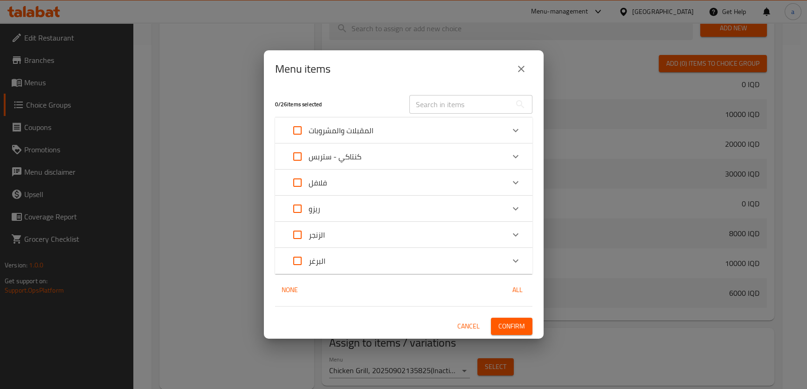
click at [500, 228] on div "الزنجر" at bounding box center [395, 235] width 218 height 22
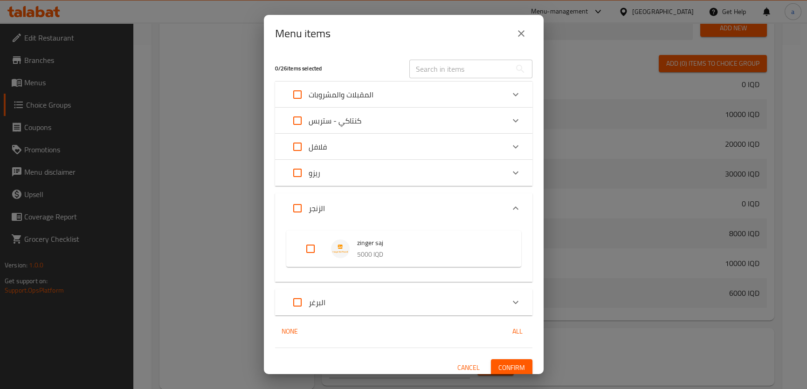
click at [505, 221] on div "الزنجر" at bounding box center [403, 209] width 257 height 30
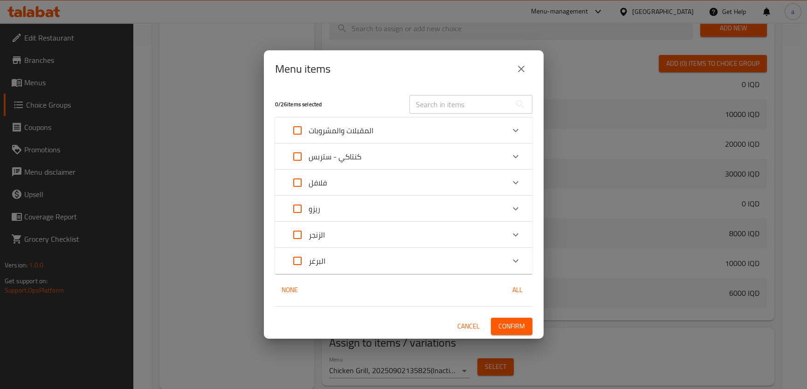
click at [519, 263] on icon "Expand" at bounding box center [515, 261] width 11 height 11
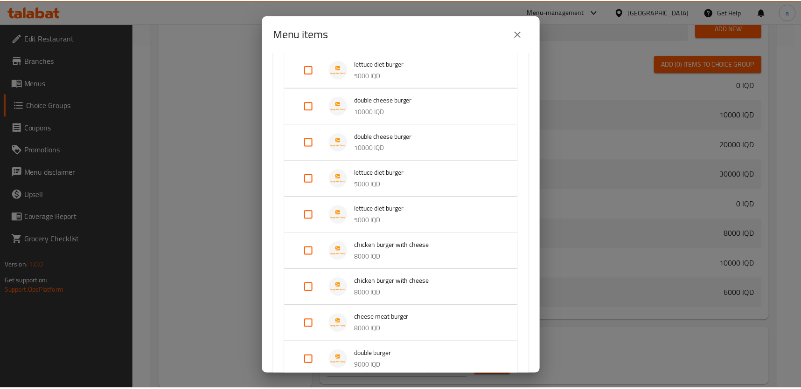
scroll to position [494, 0]
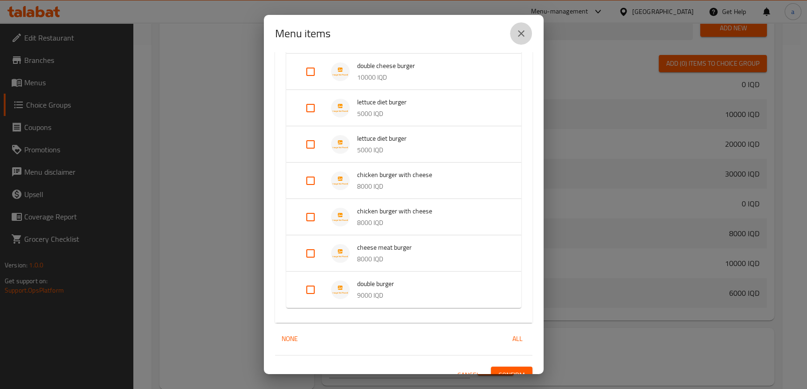
click at [521, 36] on icon "close" at bounding box center [521, 33] width 11 height 11
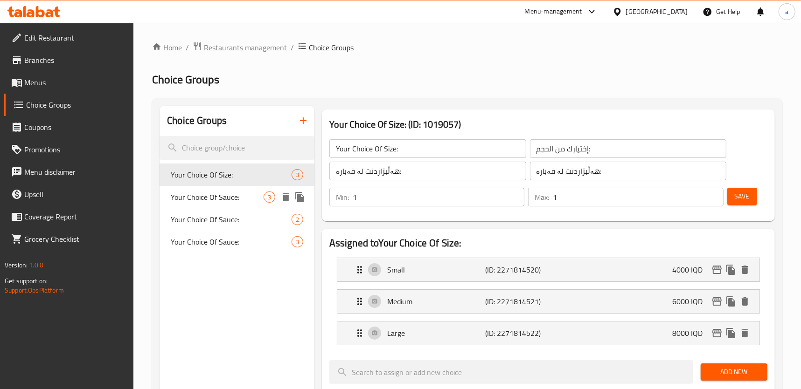
click at [256, 194] on span "Your Choice Of Sauce:" at bounding box center [217, 197] width 93 height 11
type input "Your Choice Of Sauce:"
type input "إختيارك من الصوص:"
type input "هەڵبژاردنت لە سۆس:"
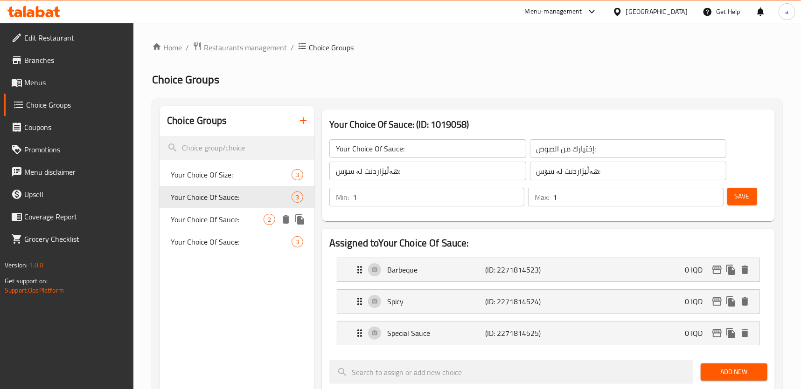
click at [232, 215] on span "Your Choice Of Sauce:" at bounding box center [217, 219] width 93 height 11
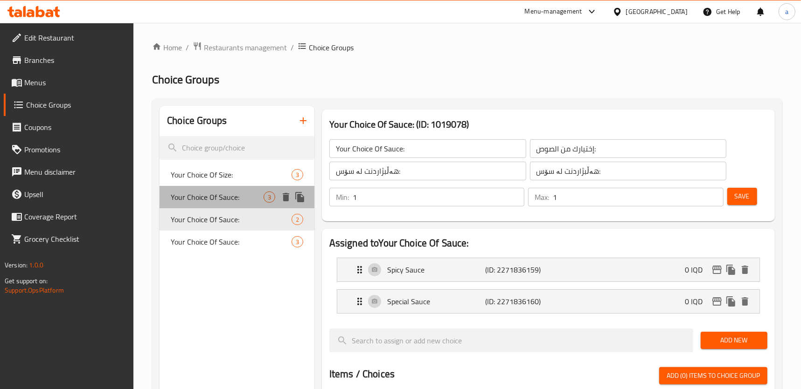
click at [235, 202] on span "Your Choice Of Sauce:" at bounding box center [217, 197] width 93 height 11
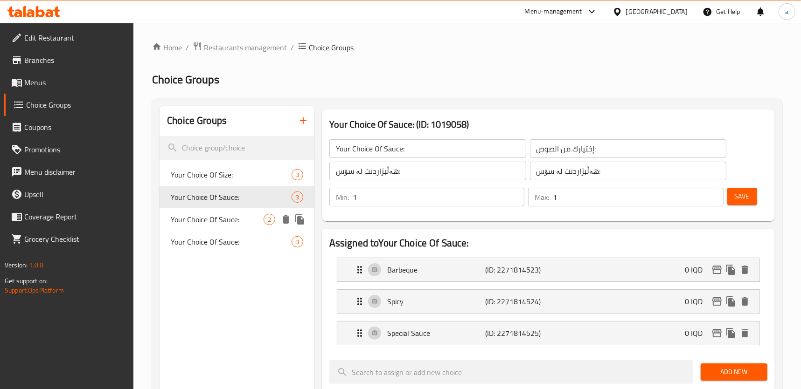
click at [236, 221] on span "Your Choice Of Sauce:" at bounding box center [217, 219] width 93 height 11
type input "إختيارك من الصوص:"
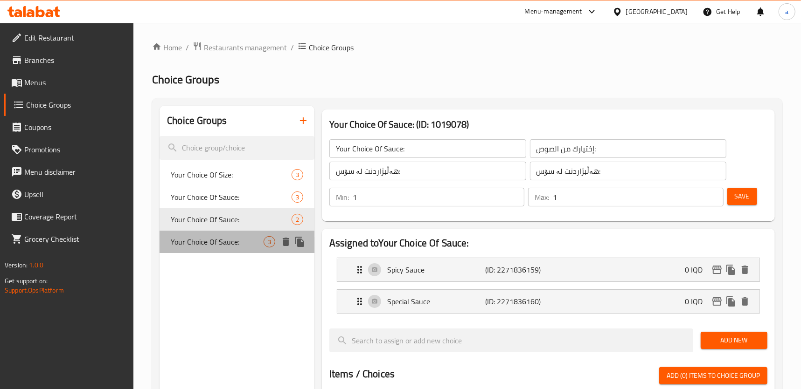
click at [236, 239] on span "Your Choice Of Sauce:" at bounding box center [217, 241] width 93 height 11
type input "Your Choice Of Sauce:"
type input "إختيارك من الصوص:"
type input "هەڵبژاردنت لە سۆس:"
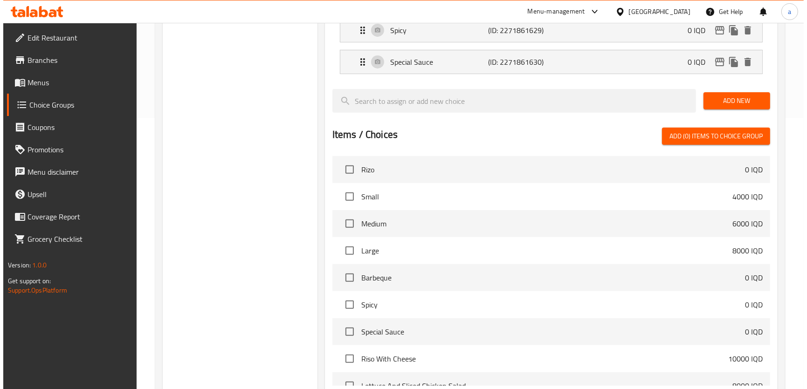
scroll to position [371, 0]
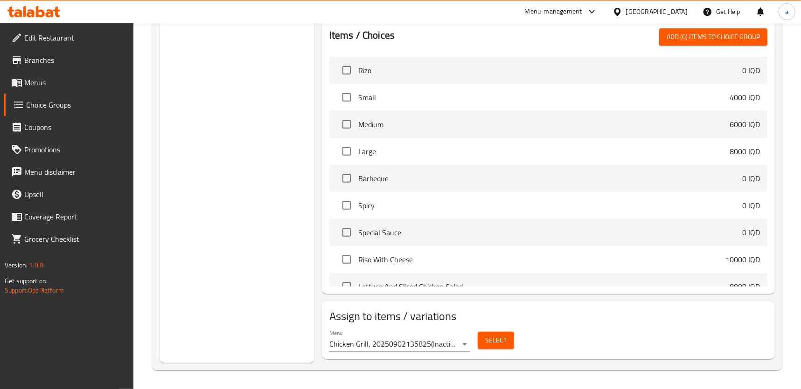
click at [499, 339] on span "Select" at bounding box center [495, 341] width 21 height 12
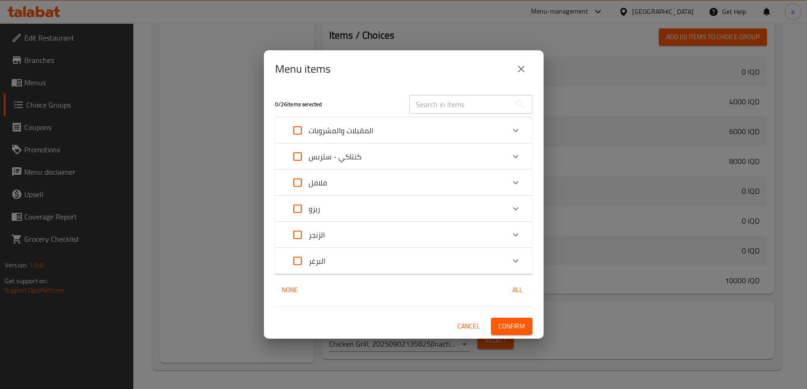
click at [359, 262] on div "البرغر" at bounding box center [395, 261] width 218 height 22
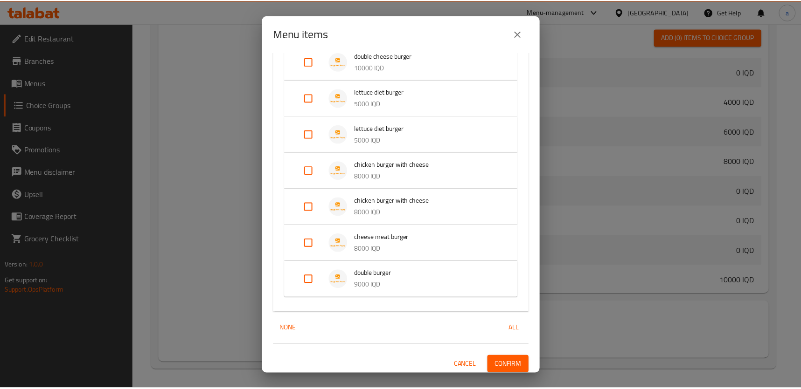
scroll to position [507, 0]
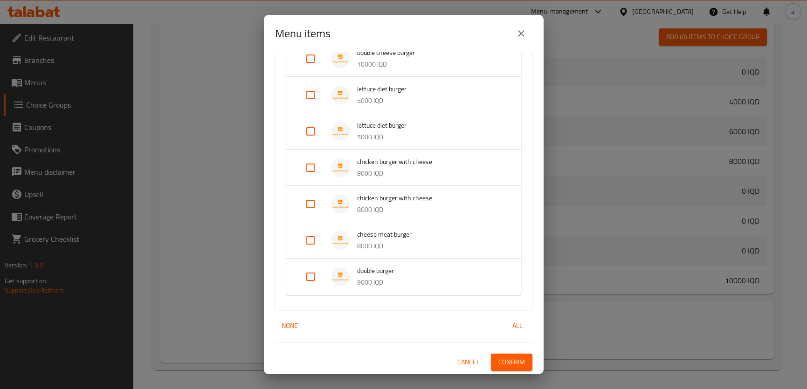
click at [516, 32] on icon "close" at bounding box center [521, 33] width 11 height 11
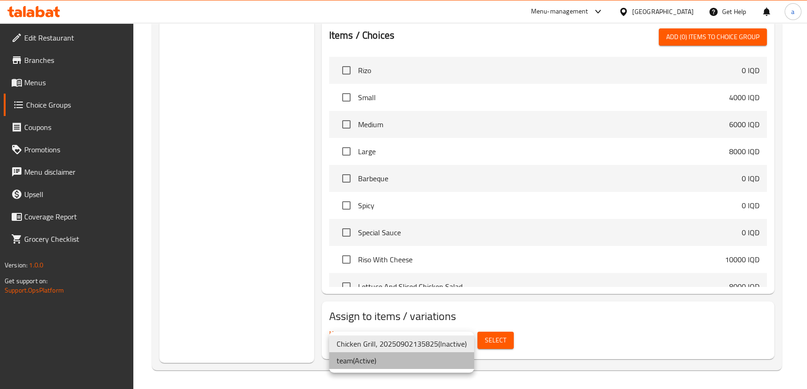
click at [410, 358] on li "team ( Active )" at bounding box center [401, 361] width 145 height 17
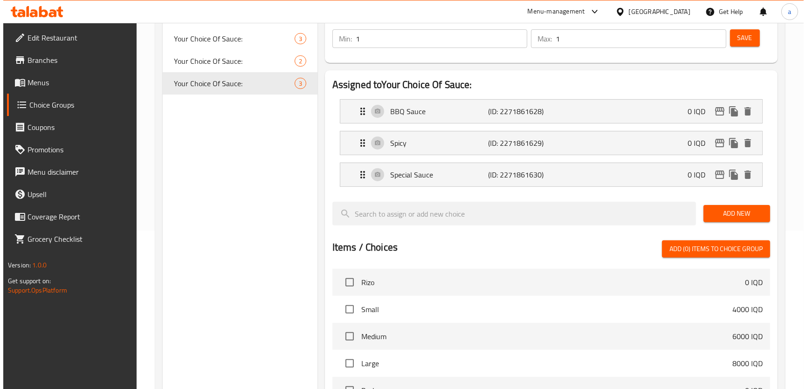
scroll to position [371, 0]
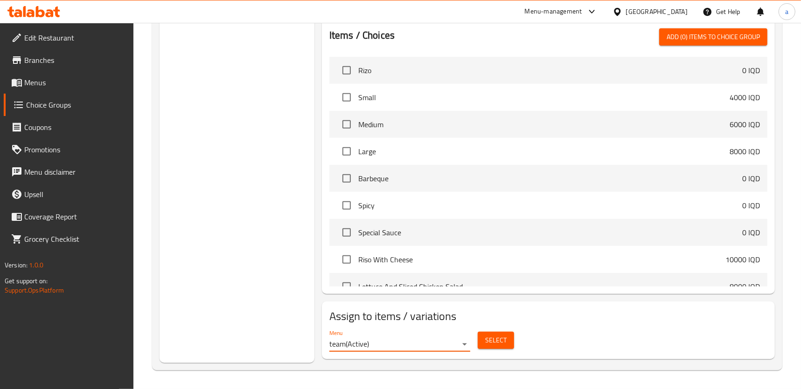
click at [499, 340] on span "Select" at bounding box center [495, 341] width 21 height 12
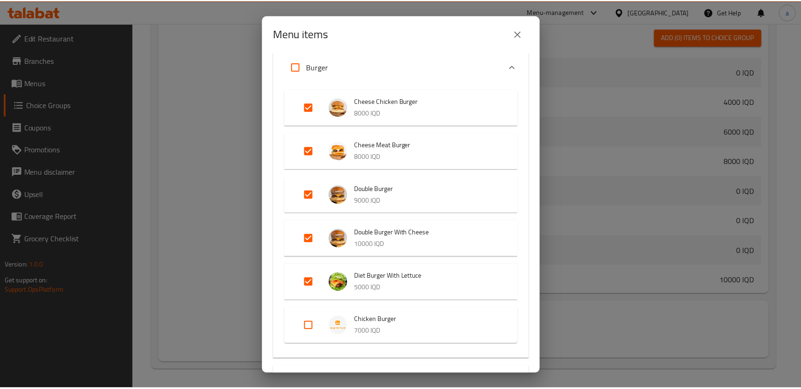
scroll to position [277, 0]
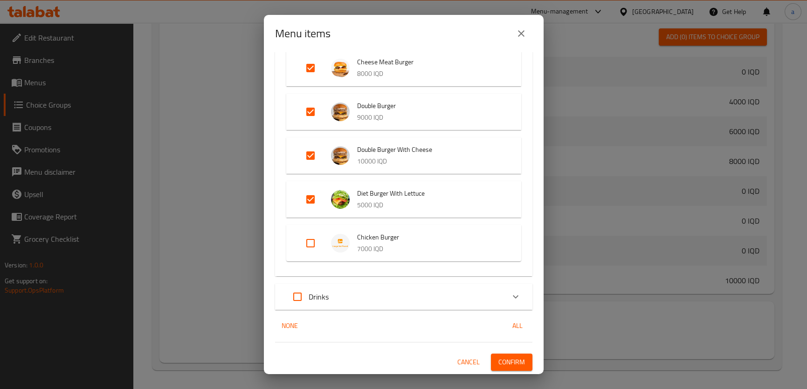
click at [317, 243] on input "Expand" at bounding box center [310, 243] width 22 height 22
checkbox input "true"
click at [514, 360] on span "Confirm" at bounding box center [511, 363] width 27 height 12
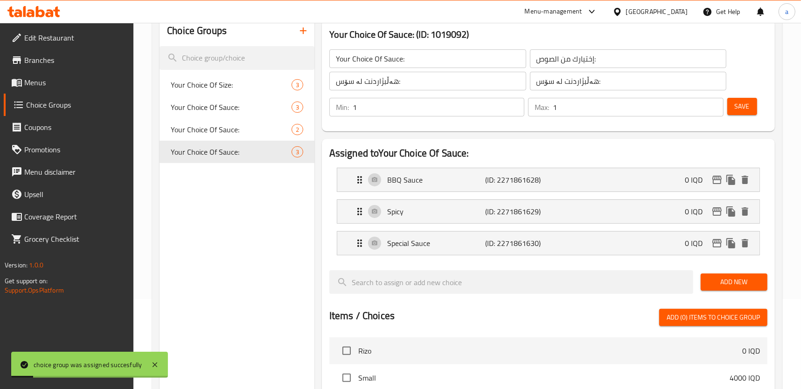
scroll to position [88, 0]
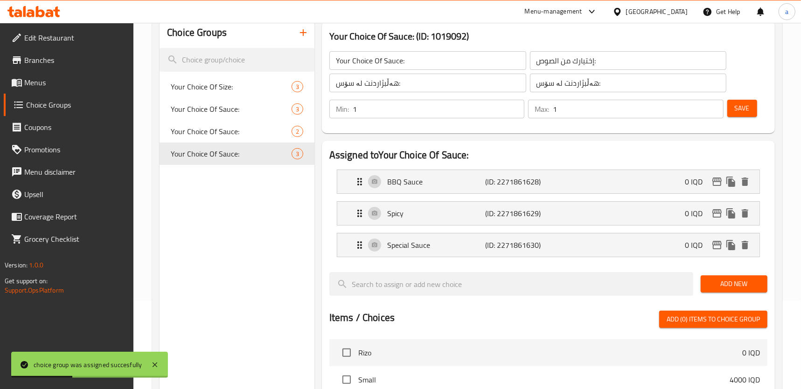
click at [82, 86] on span "Menus" at bounding box center [75, 82] width 102 height 11
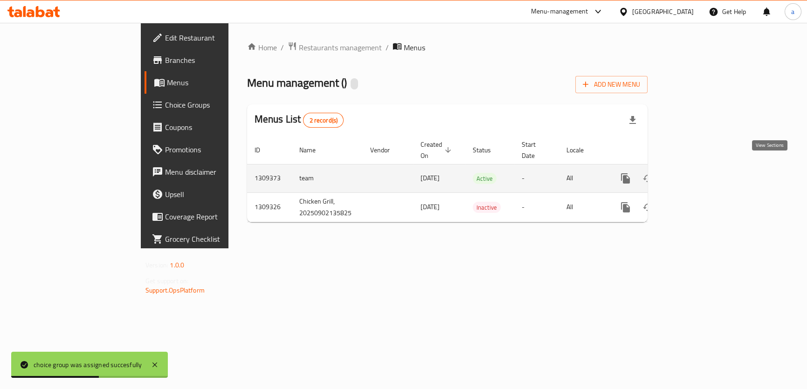
click at [699, 173] on icon "enhanced table" at bounding box center [692, 178] width 11 height 11
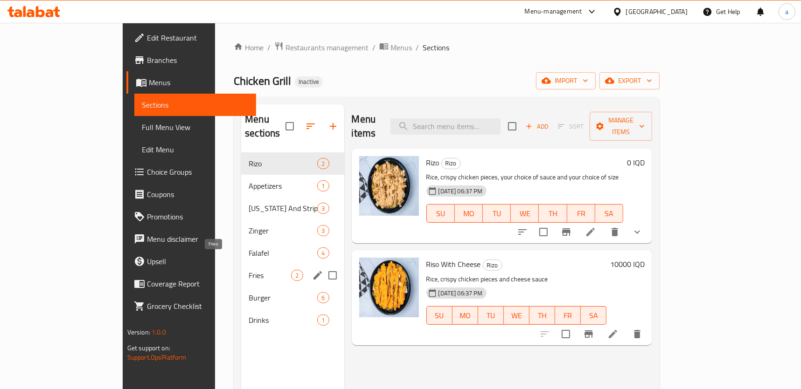
click at [249, 292] on span "Burger" at bounding box center [283, 297] width 69 height 11
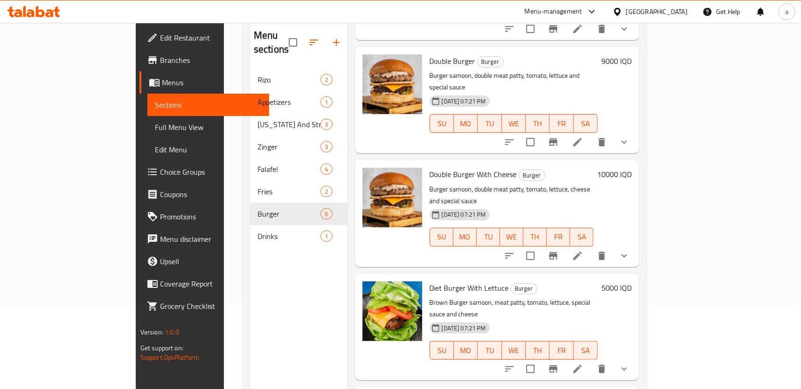
scroll to position [131, 0]
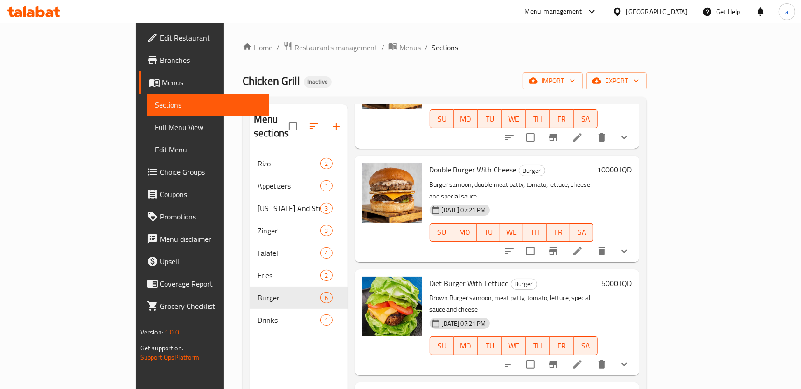
scroll to position [0, 0]
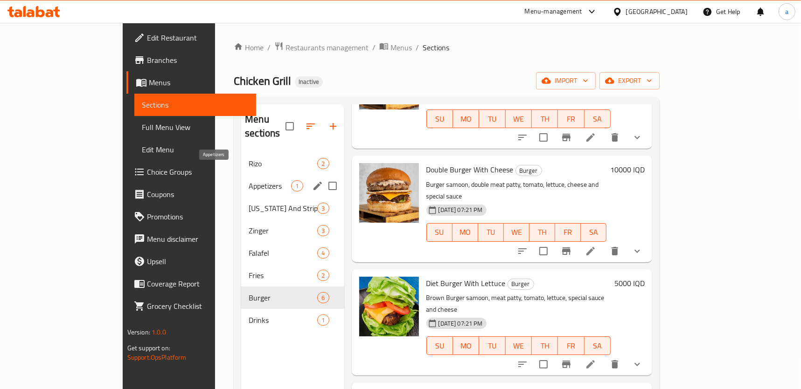
click at [249, 180] on span "Appetizers" at bounding box center [270, 185] width 42 height 11
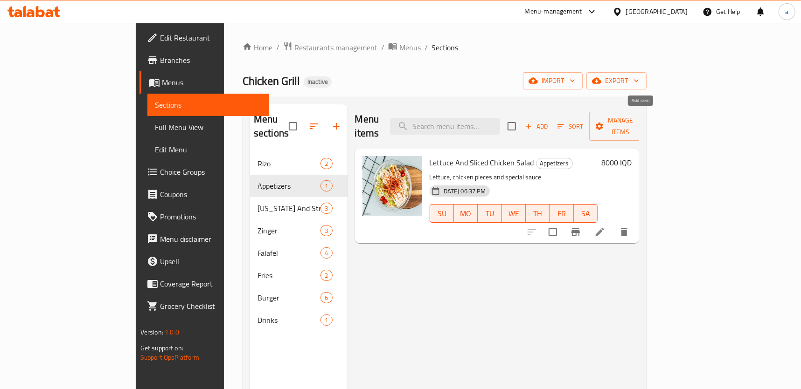
click at [549, 121] on span "Add" at bounding box center [536, 126] width 25 height 11
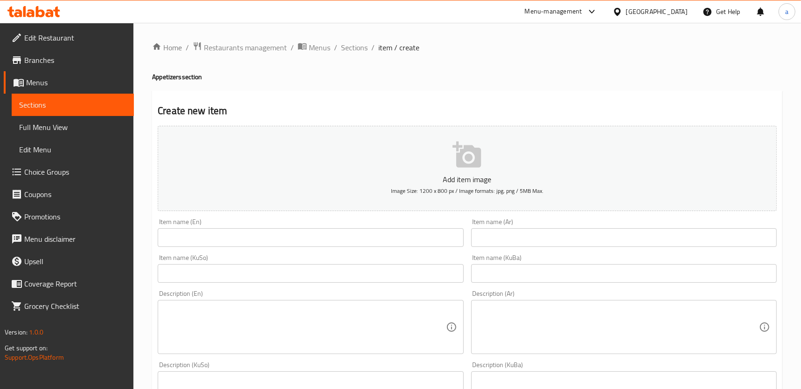
click at [200, 234] on input "text" at bounding box center [310, 237] width 305 height 19
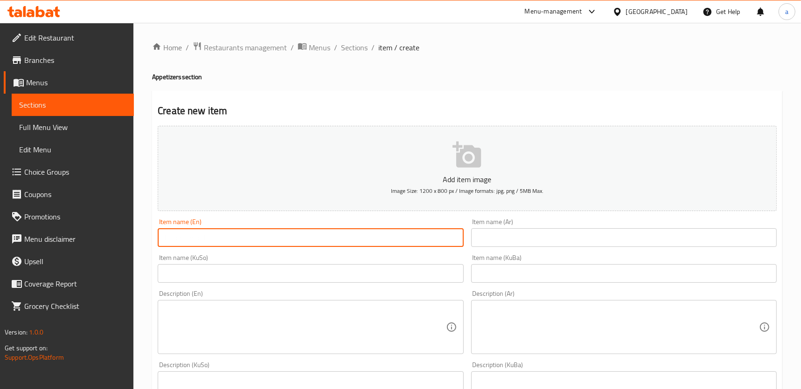
paste input "Caesar سيزر سیزەر"
drag, startPoint x: 205, startPoint y: 237, endPoint x: 191, endPoint y: 245, distance: 15.9
click at [191, 245] on input "Caesar سيزر سیزەر" at bounding box center [310, 237] width 305 height 19
type input "Caesar سیزەر"
click at [511, 241] on input "text" at bounding box center [623, 237] width 305 height 19
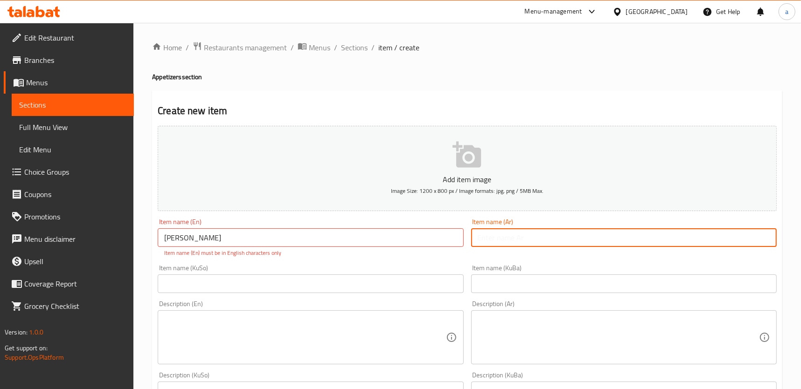
paste input "سيزر"
type input "سيزر"
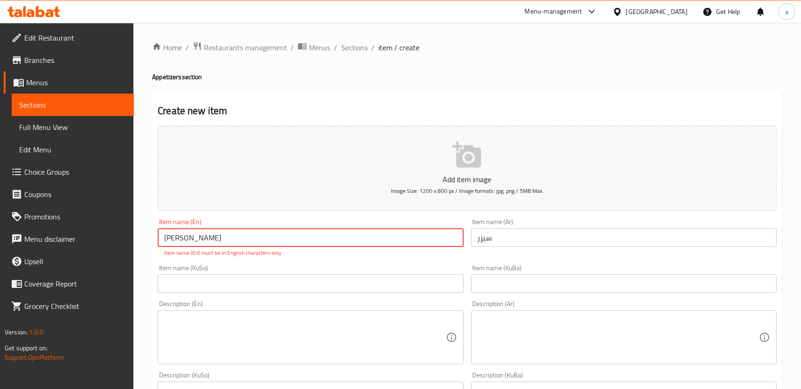
drag, startPoint x: 214, startPoint y: 238, endPoint x: 203, endPoint y: 243, distance: 12.1
click at [203, 243] on input "Caesar سیزەر" at bounding box center [310, 237] width 305 height 19
type input "Caesar"
click at [229, 283] on div "Item name (KuSo) Item name (KuSo)" at bounding box center [310, 279] width 313 height 36
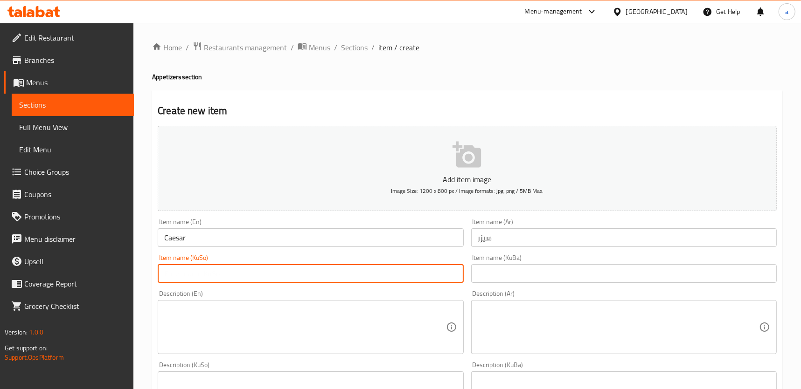
paste input "سیزەر"
type input "سیزەر"
click at [237, 242] on input "Caesar" at bounding box center [310, 237] width 305 height 19
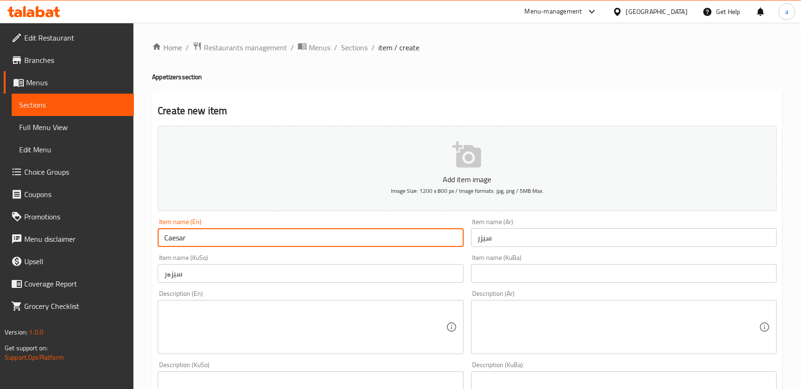
type input "Caesar"
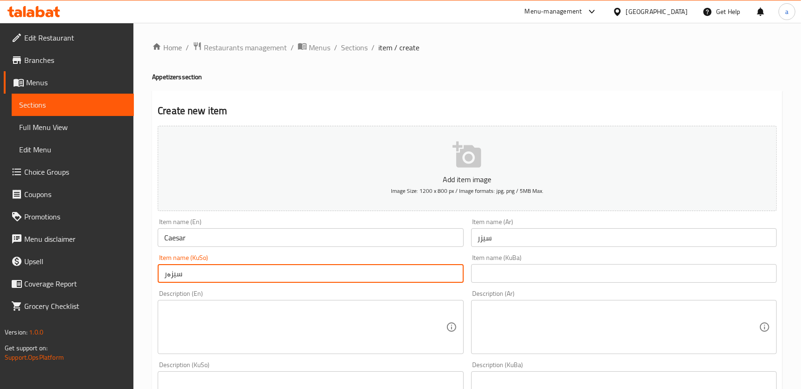
click at [214, 279] on input "سیزەر" at bounding box center [310, 273] width 305 height 19
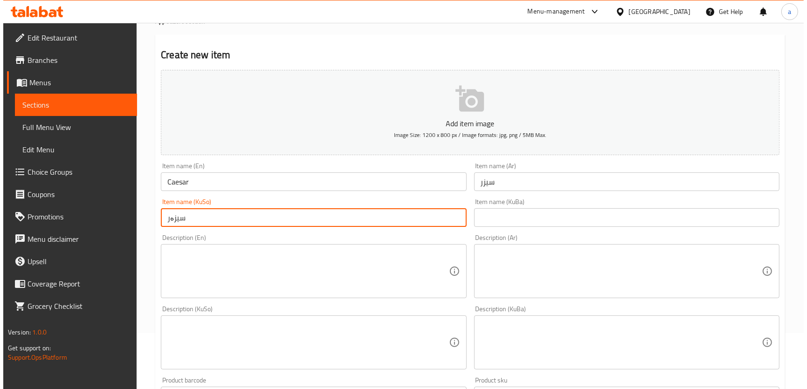
scroll to position [141, 0]
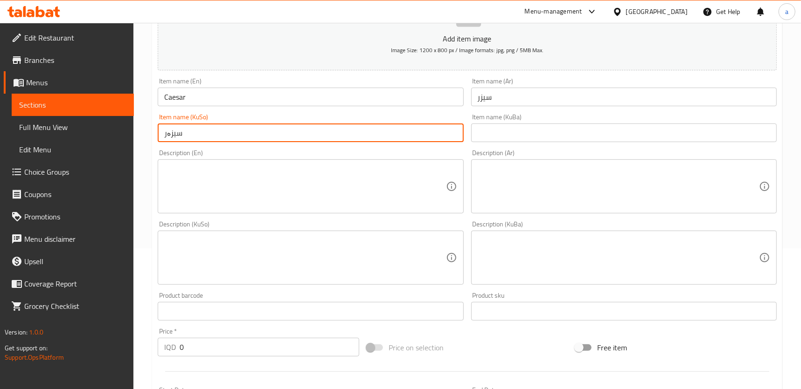
drag, startPoint x: 239, startPoint y: 126, endPoint x: 154, endPoint y: 131, distance: 85.0
click at [155, 131] on div "Item name (KuSo) سیزەر Item name (KuSo)" at bounding box center [310, 128] width 313 height 36
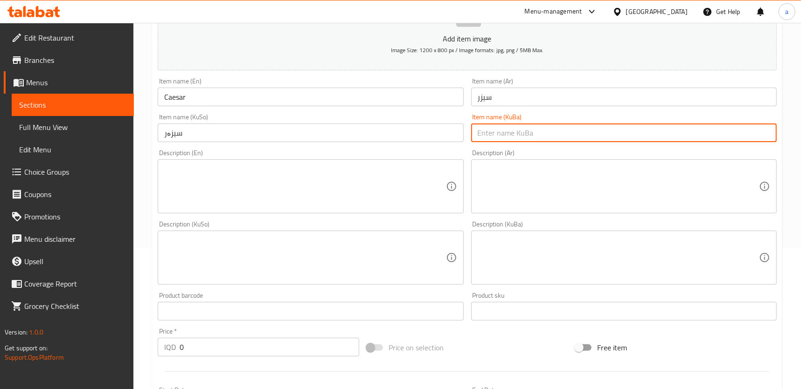
click at [497, 140] on input "text" at bounding box center [623, 133] width 305 height 19
paste input "سیزەر"
type input "سیزەر"
click at [326, 191] on textarea at bounding box center [304, 187] width 281 height 44
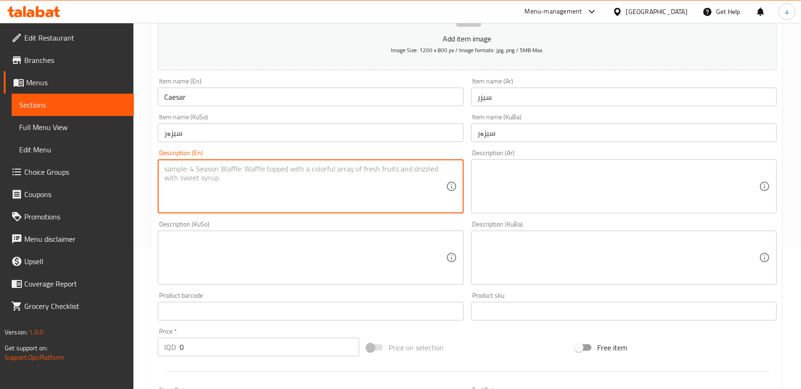
click at [273, 165] on textarea at bounding box center [304, 187] width 281 height 44
click at [542, 170] on textarea at bounding box center [617, 187] width 281 height 44
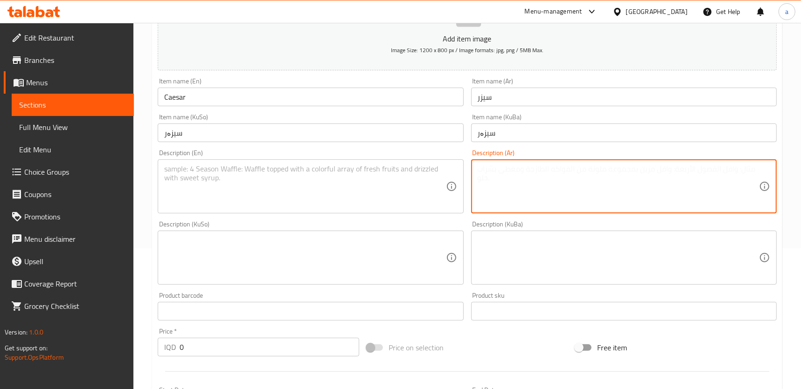
paste textarea "قطع دجاج، خس، جبنة بارميزان، خبز مقرمش وصلصة سيزر"
type textarea "قطع دجاج، خس، جبنة بارميزان، خبز مقرمش وصلصة سيزر"
click at [268, 180] on textarea at bounding box center [304, 187] width 281 height 44
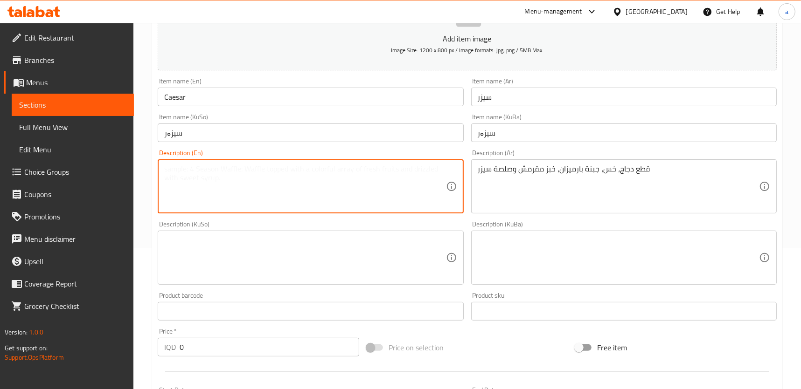
paste textarea "Chicken pieces, lettuce, Parmesan cheese, croutons, and Caesar dressing"
click at [312, 169] on textarea "Chicken pieces, lettuce, Parmesan cheese, croutons, and Caesar dressing" at bounding box center [304, 187] width 281 height 44
click at [338, 52] on button "Add item image Image Size: 1200 x 800 px / Image formats: jpg, png / 5MB Max." at bounding box center [467, 27] width 619 height 85
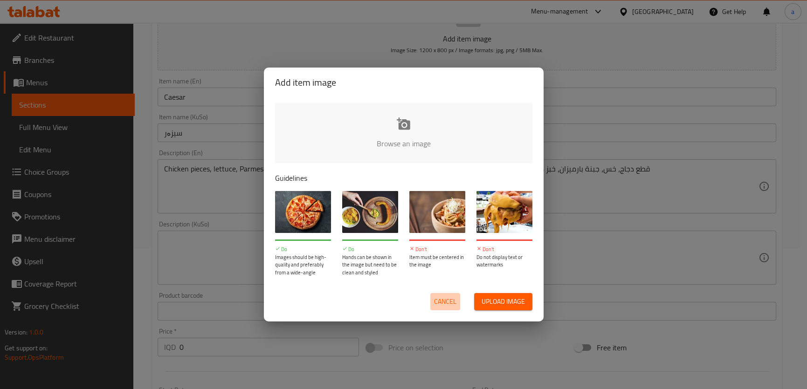
click at [435, 295] on button "Cancel" at bounding box center [445, 301] width 30 height 17
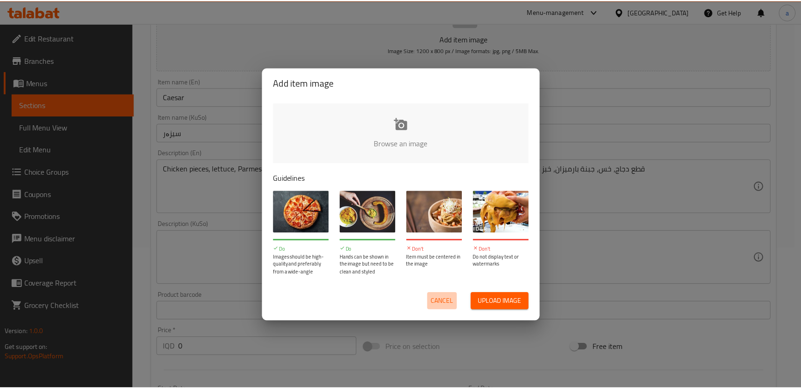
scroll to position [126, 0]
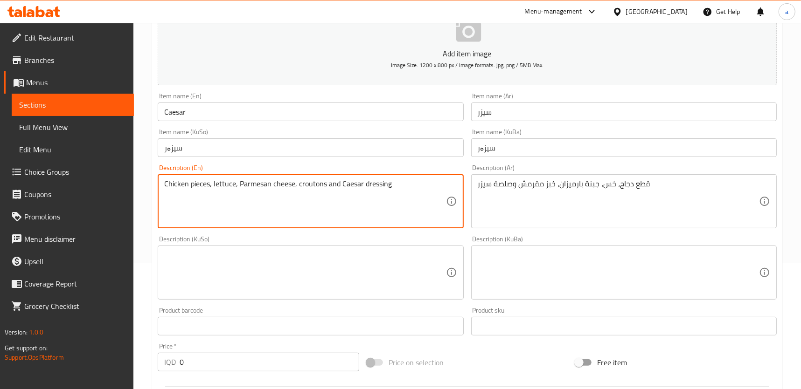
type textarea "Chicken pieces, lettuce, Parmesan cheese, croutons and Caesar dressing"
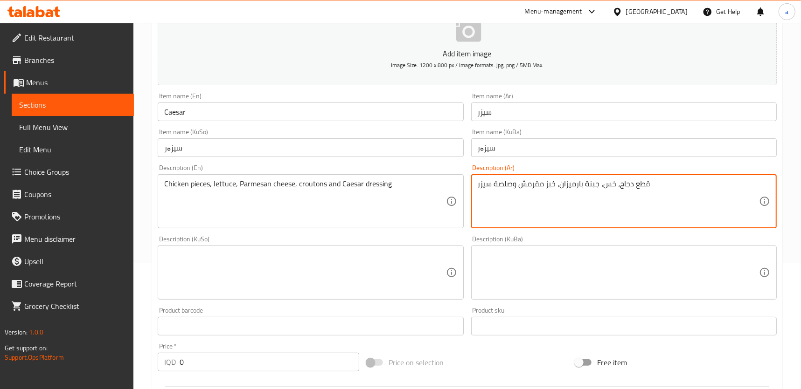
drag, startPoint x: 518, startPoint y: 183, endPoint x: 553, endPoint y: 187, distance: 36.1
paste textarea "خبز محمص"
click at [557, 199] on textarea "قطع دجاج، خس، جبنة بارميزان، خبز محمص وصلصة سيزر" at bounding box center [617, 202] width 281 height 44
type textarea "قطع دجاج، خس، جبنة بارميزان، خبز محمص وصلصة سيزر"
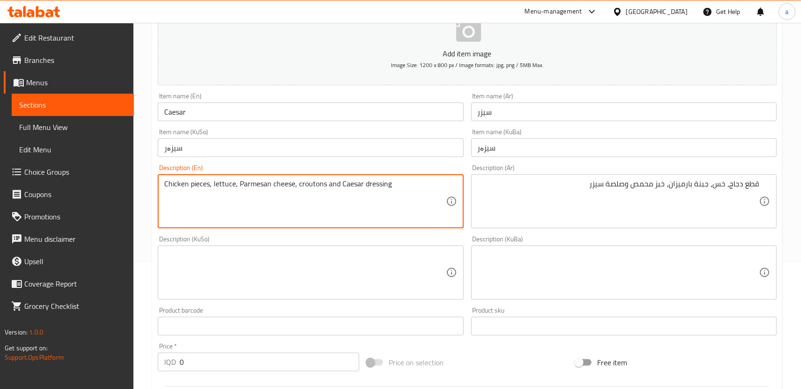
click at [318, 259] on textarea at bounding box center [304, 273] width 281 height 44
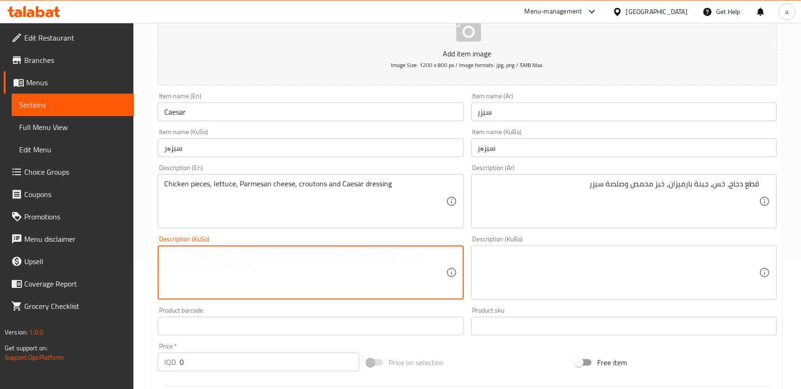
type textarea "پ"
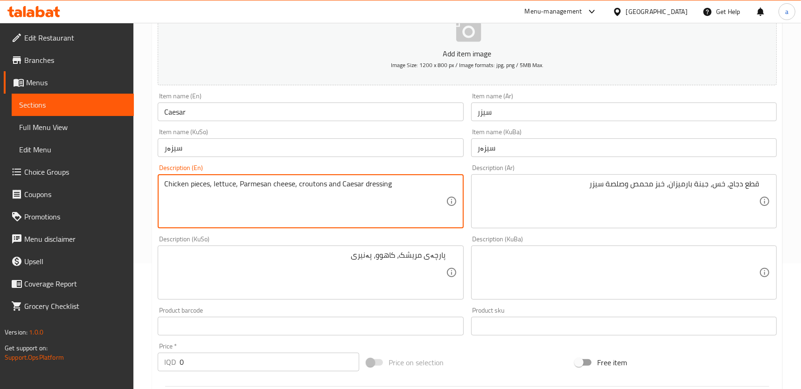
click at [266, 181] on textarea "Chicken pieces, lettuce, Parmesan cheese, croutons and Caesar dressing" at bounding box center [304, 202] width 281 height 44
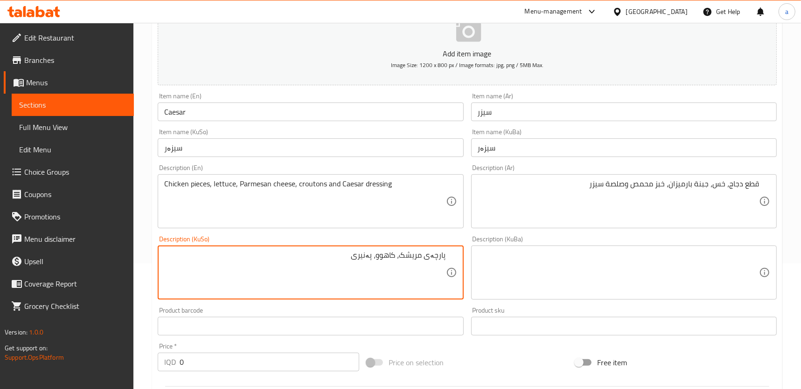
paste textarea "پارمیزان"
paste textarea "نانی سوورکراو"
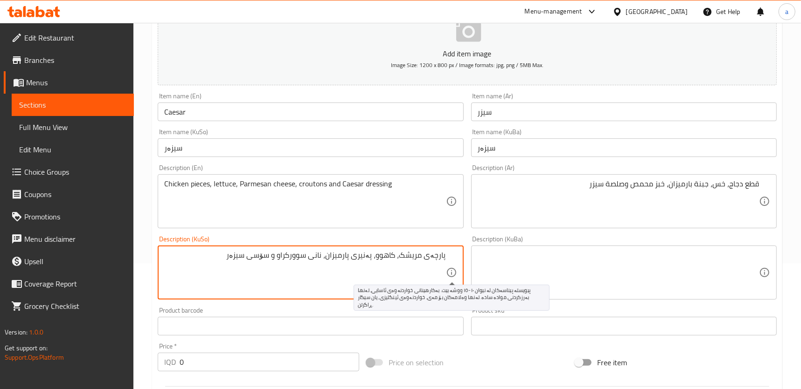
drag, startPoint x: 227, startPoint y: 256, endPoint x: 452, endPoint y: 273, distance: 225.9
click at [452, 273] on div "پارچەی مریشک، کاهوو، پەنیری پارمیزان، نانی سوورکراو و سۆسی سیزەر Description (K…" at bounding box center [310, 273] width 305 height 54
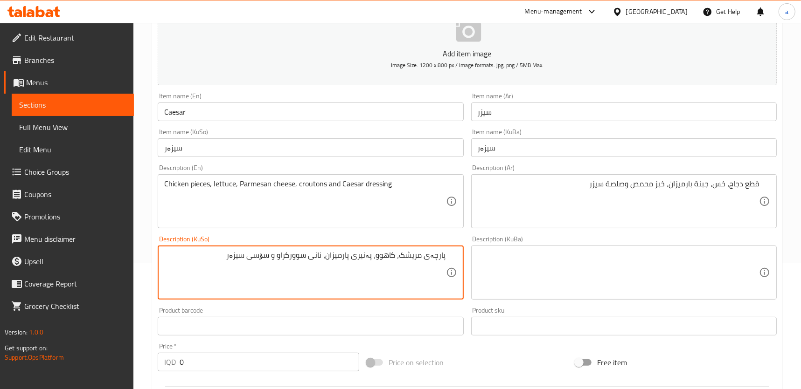
type textarea "پارچەی مریشک، کاهوو، پەنیری پارمیزان، نانی سوورکراو و سۆسی سیزەر"
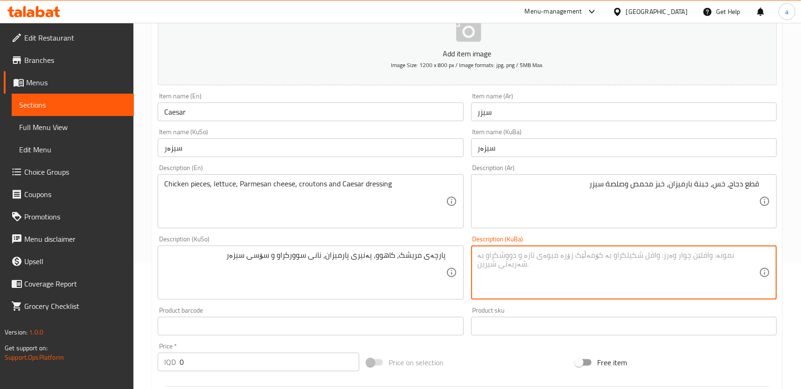
click at [522, 261] on textarea at bounding box center [617, 273] width 281 height 44
paste textarea "پارچەی مریشک، کاهوو، پەنیری پارمیزان، نانی سوورکراو و سۆسی سیزەر"
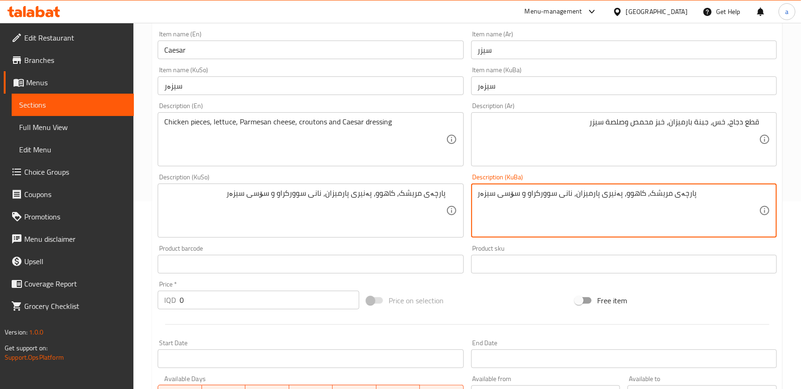
scroll to position [338, 0]
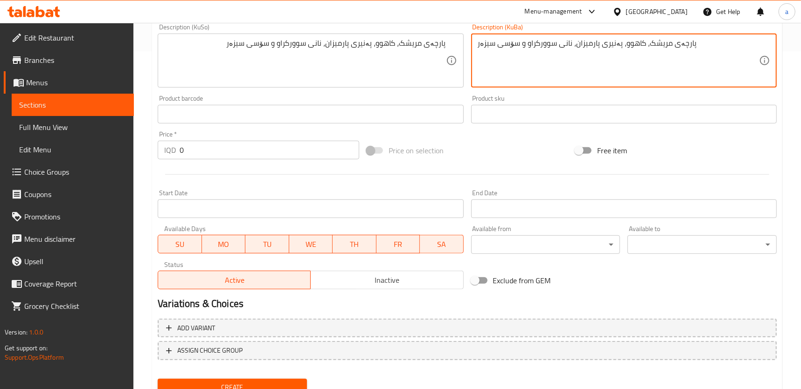
type textarea "پارچەی مریشک، کاهوو، پەنیری پارمیزان، نانی سوورکراو و سۆسی سیزەر"
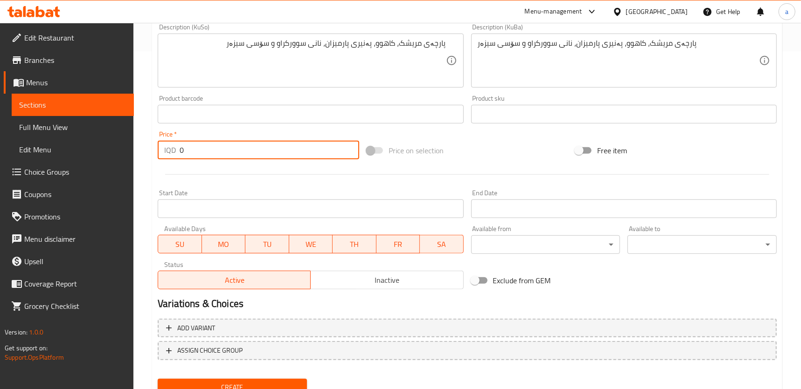
drag, startPoint x: 223, startPoint y: 143, endPoint x: 166, endPoint y: 159, distance: 59.4
click at [166, 159] on div "IQD 0 Price *" at bounding box center [258, 150] width 201 height 19
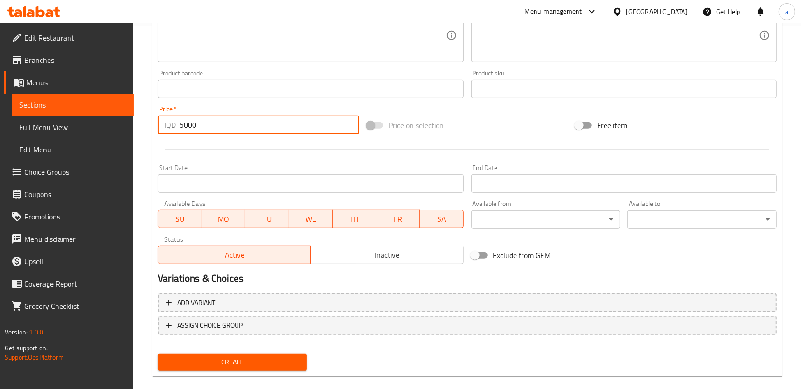
scroll to position [376, 0]
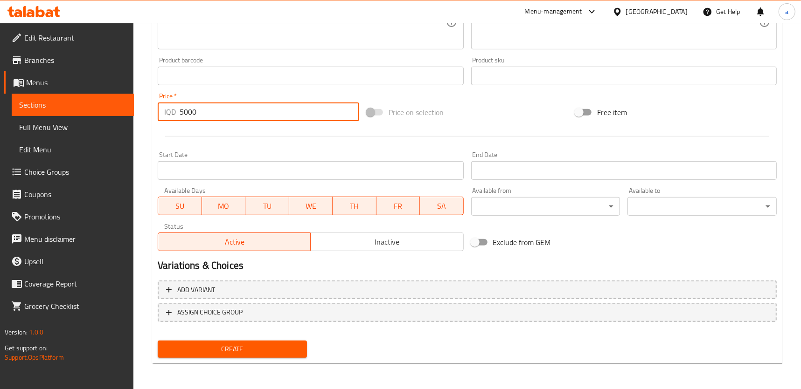
type input "5000"
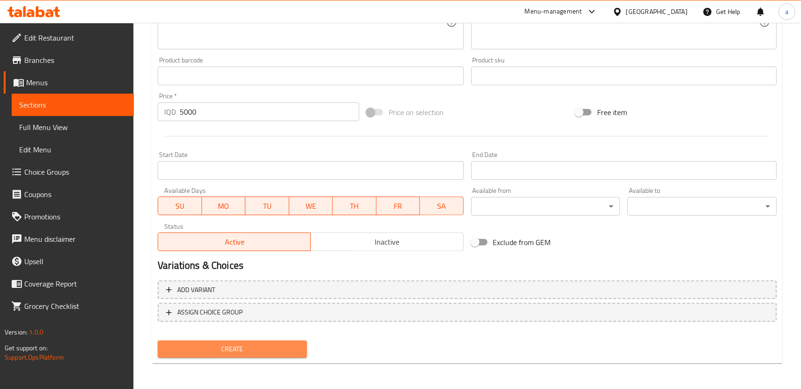
click at [204, 348] on span "Create" at bounding box center [232, 350] width 134 height 12
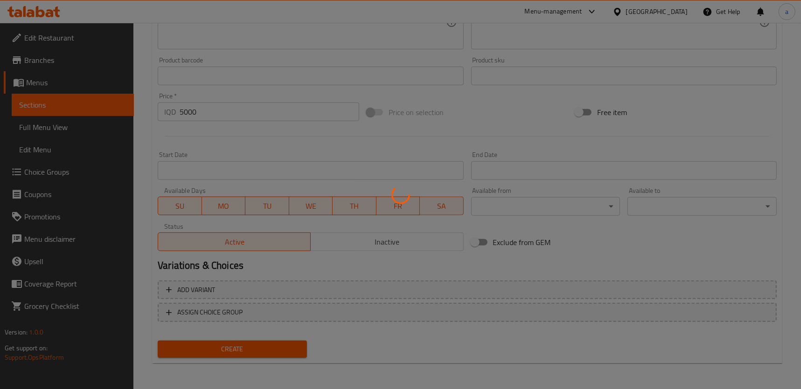
type input "0"
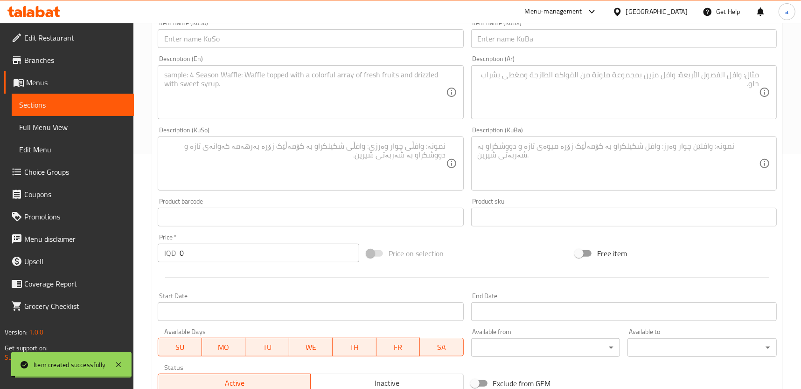
scroll to position [0, 0]
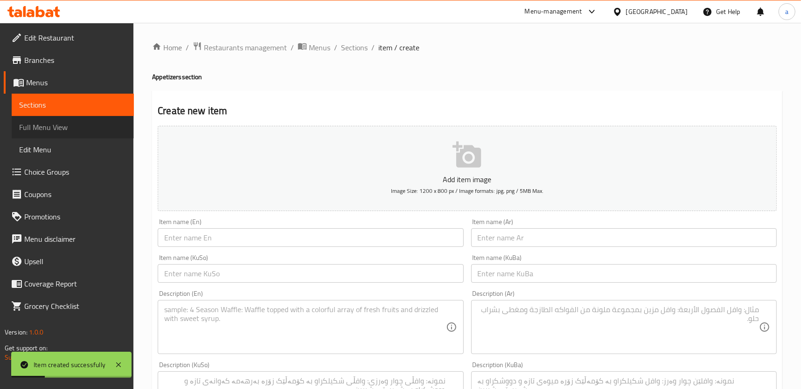
click at [94, 124] on span "Full Menu View" at bounding box center [72, 127] width 107 height 11
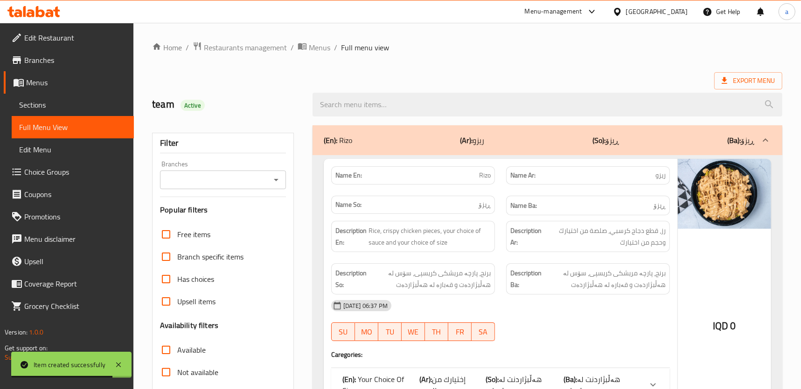
click at [73, 102] on span "Sections" at bounding box center [72, 104] width 107 height 11
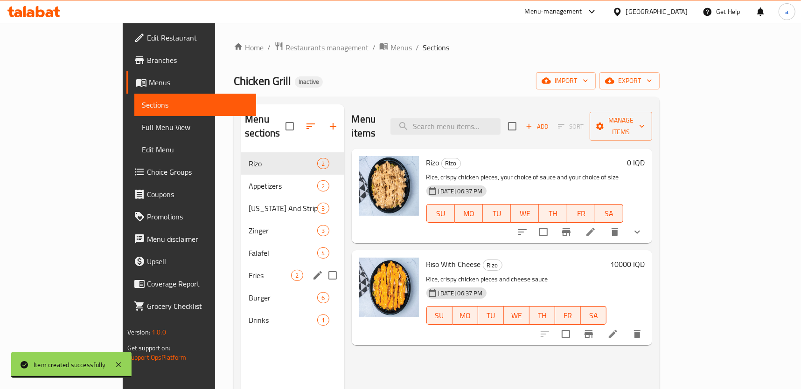
click at [249, 292] on span "Burger" at bounding box center [283, 297] width 69 height 11
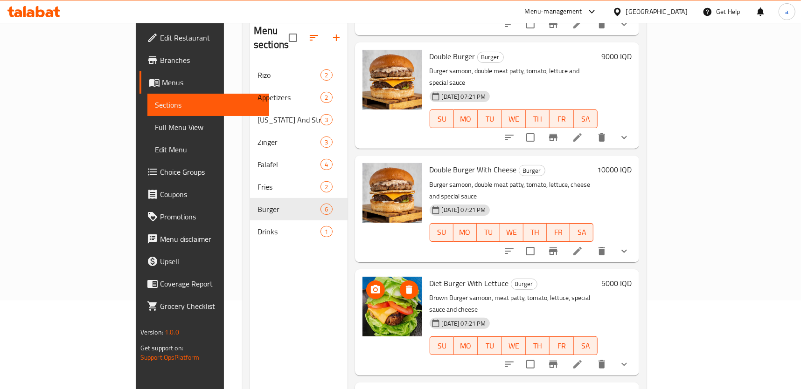
scroll to position [131, 0]
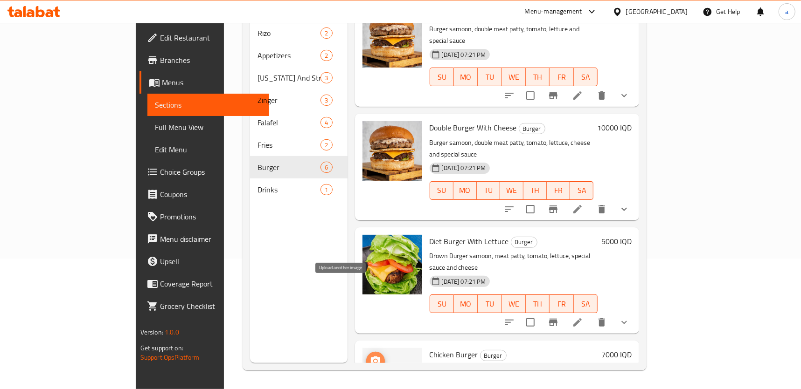
click at [370, 356] on icon "upload picture" at bounding box center [375, 361] width 11 height 11
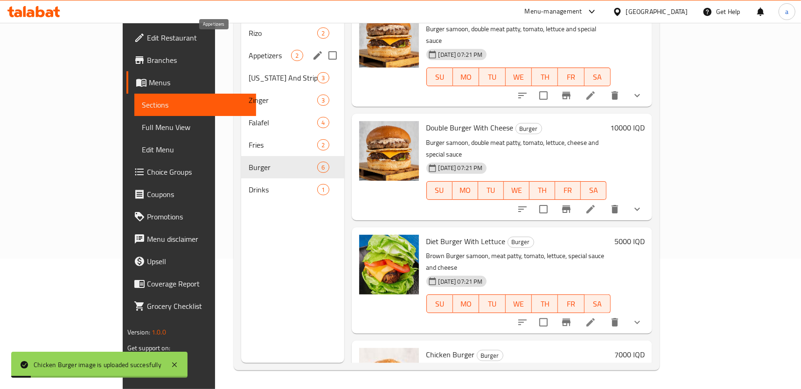
click at [249, 50] on span "Appetizers" at bounding box center [270, 55] width 42 height 11
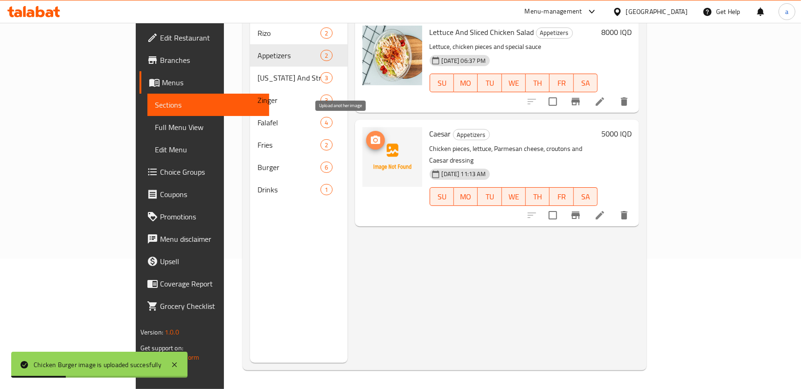
click at [366, 135] on span "upload picture" at bounding box center [375, 140] width 19 height 11
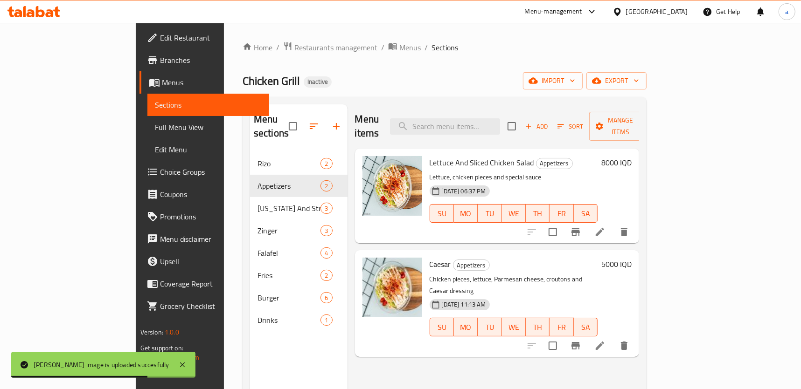
click at [155, 131] on span "Full Menu View" at bounding box center [208, 127] width 107 height 11
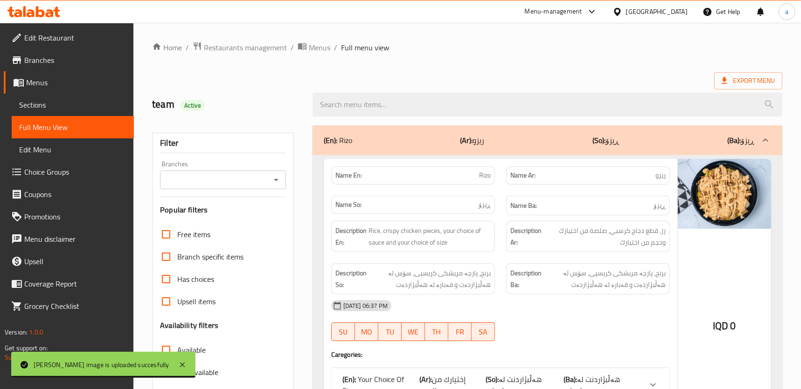
drag, startPoint x: 275, startPoint y: 177, endPoint x: 273, endPoint y: 182, distance: 5.5
click at [274, 177] on icon "Open" at bounding box center [275, 179] width 11 height 11
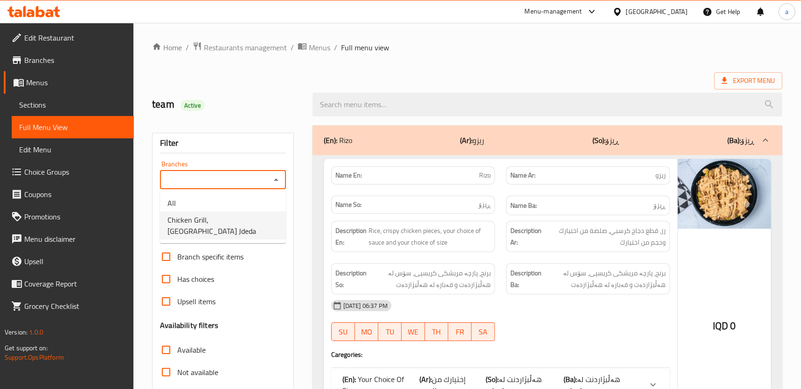
click at [259, 215] on li "Chicken Grill, Baghdad Jdeda" at bounding box center [223, 226] width 126 height 28
type input "Chicken Grill, Baghdad Jdeda"
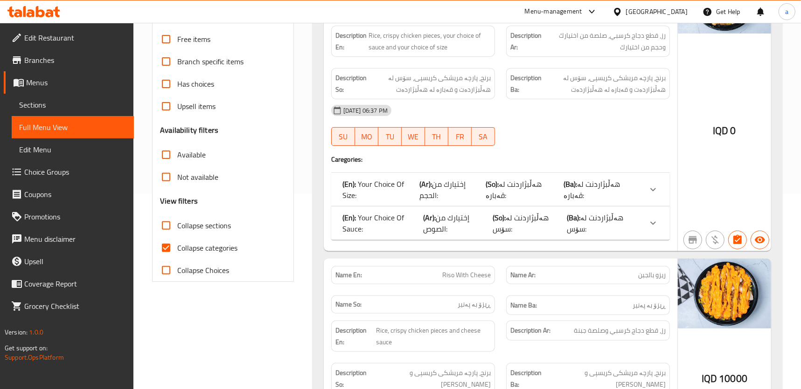
scroll to position [212, 0]
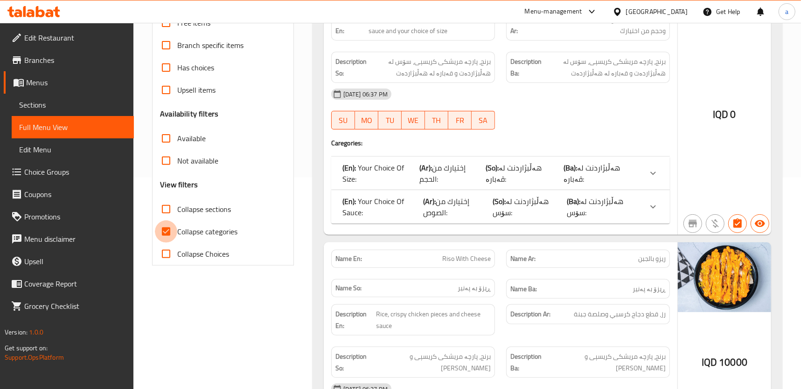
click at [171, 229] on input "Collapse categories" at bounding box center [166, 232] width 22 height 22
checkbox input "false"
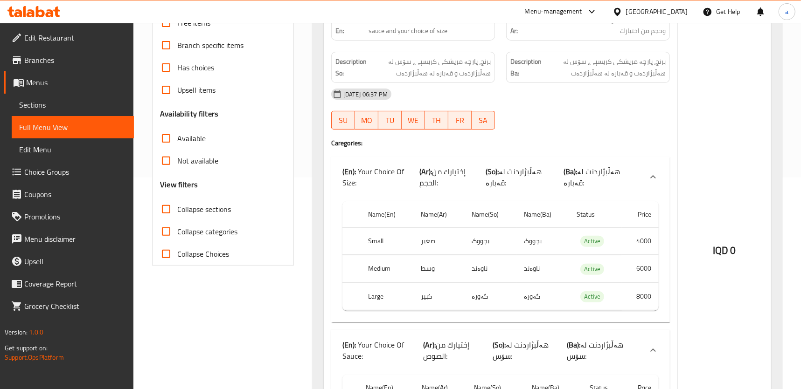
click at [168, 206] on input "Collapse sections" at bounding box center [166, 209] width 22 height 22
checkbox input "true"
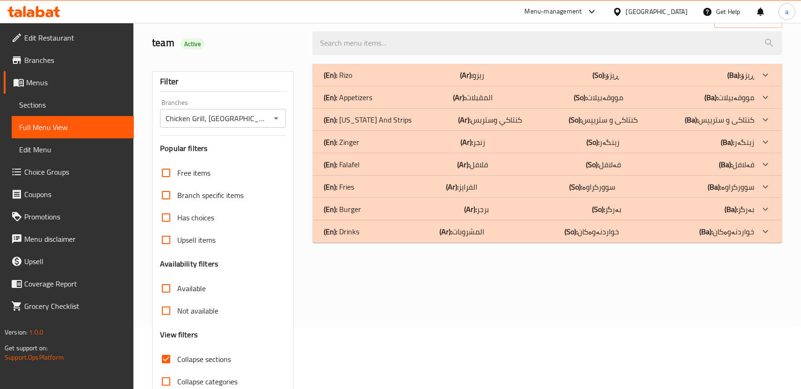
scroll to position [0, 0]
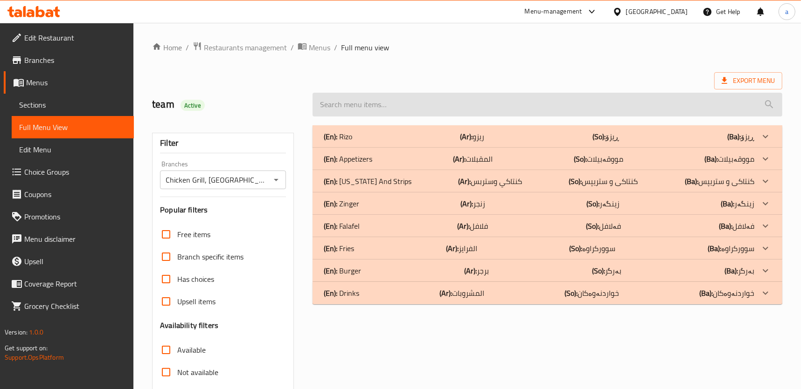
click at [446, 104] on input "search" at bounding box center [547, 105] width 470 height 24
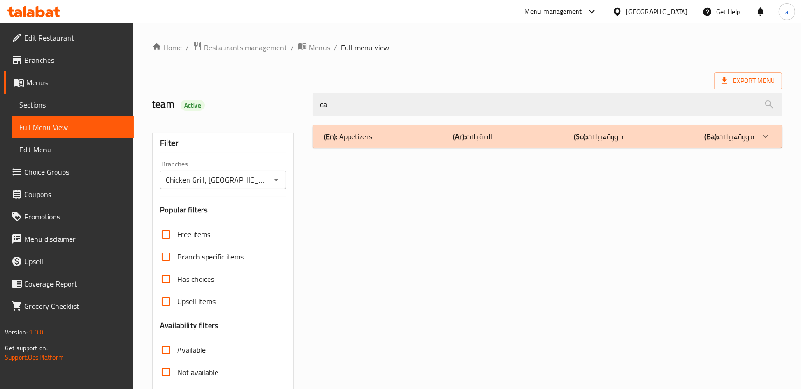
click at [492, 129] on div "(En): Appetizers (Ar): المقبلات (So): مووقەبیلات (Ba): مووقەبیلات" at bounding box center [547, 136] width 470 height 22
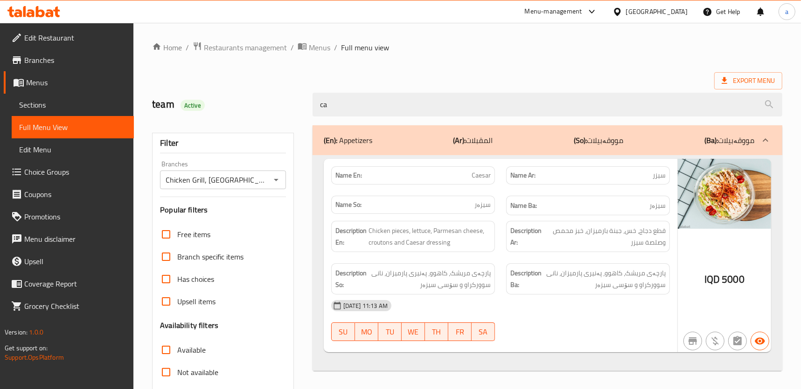
drag, startPoint x: 394, startPoint y: 103, endPoint x: 312, endPoint y: 123, distance: 84.9
click at [317, 121] on div "Home / Restaurants management / Menus / Full menu view Export Menu team Active …" at bounding box center [467, 259] width 630 height 436
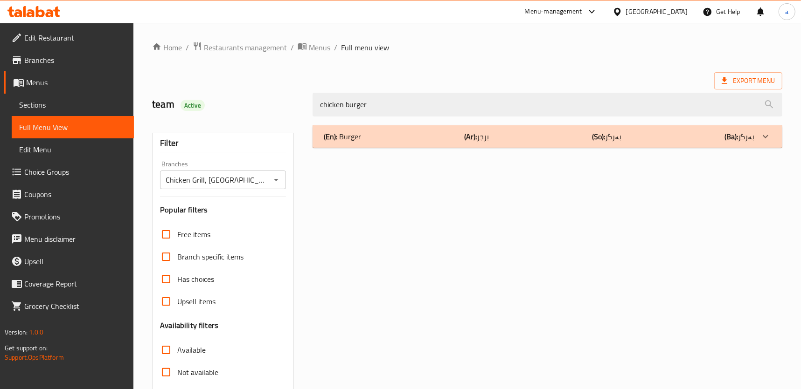
type input "chicken burger"
click at [446, 135] on div "(En): Burger (Ar): برجر (So): بەرگر (Ba): بەرگر" at bounding box center [539, 136] width 430 height 11
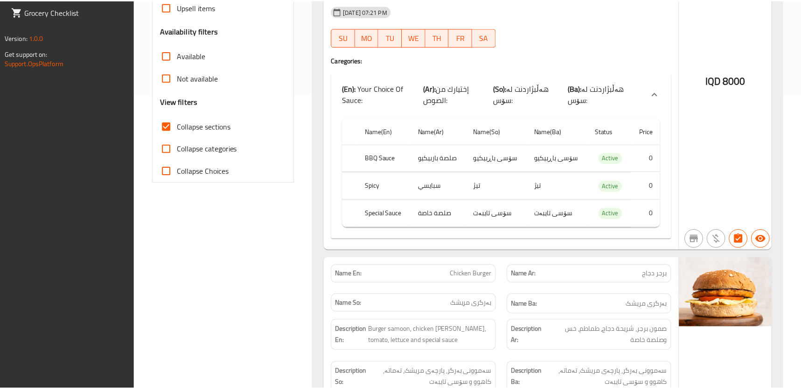
scroll to position [564, 0]
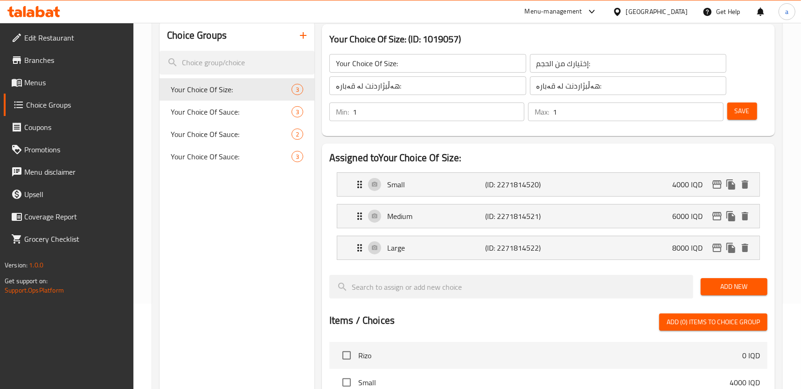
scroll to position [141, 0]
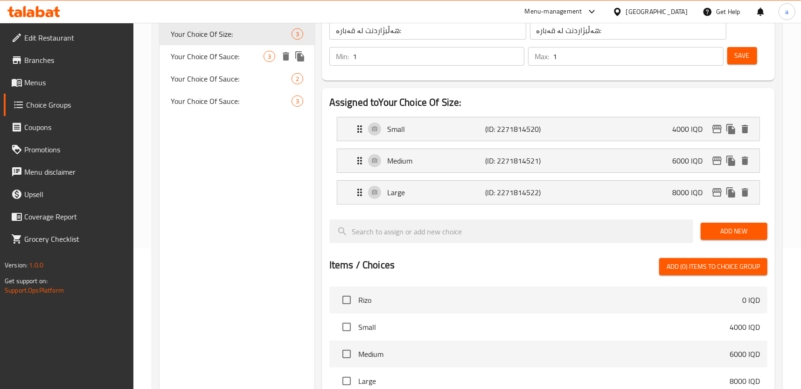
click at [233, 53] on span "Your Choice Of Sauce:" at bounding box center [217, 56] width 93 height 11
type input "Your Choice Of Sauce:"
type input "إختيارك من الصوص:"
type input "هەڵبژاردنت لە سۆس:"
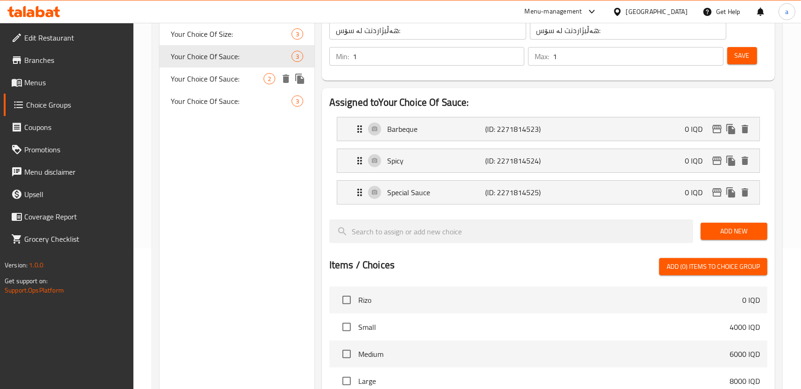
click at [231, 88] on div "Your Choice Of Sauce: 2" at bounding box center [236, 79] width 155 height 22
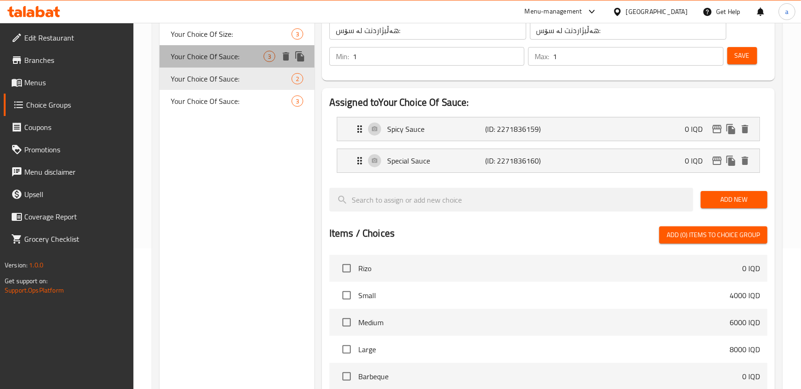
click at [235, 54] on span "Your Choice Of Sauce:" at bounding box center [217, 56] width 93 height 11
type input "إختيارك من الصوص:"
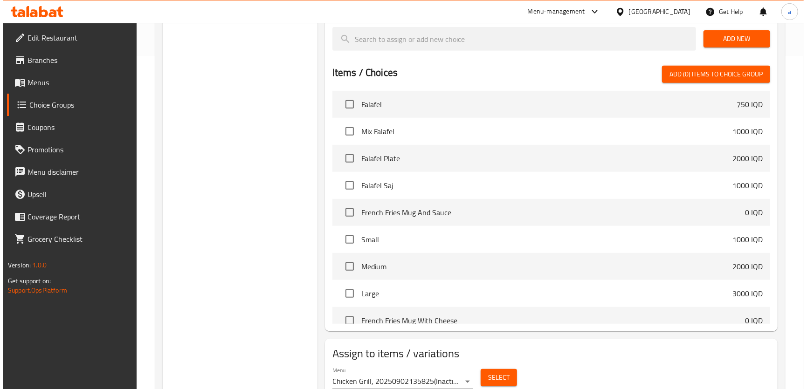
scroll to position [371, 0]
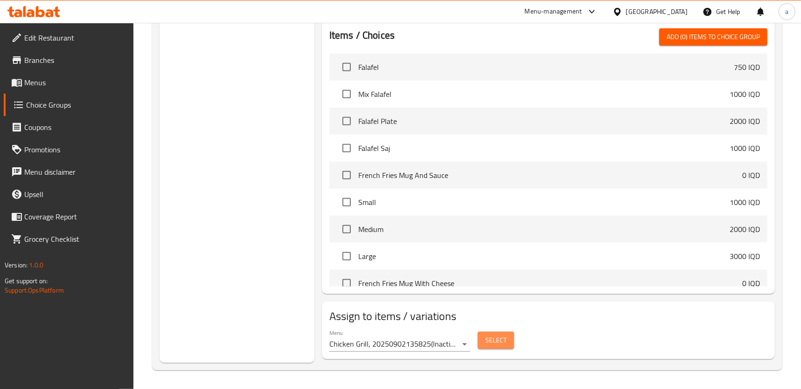
click at [497, 344] on span "Select" at bounding box center [495, 341] width 21 height 12
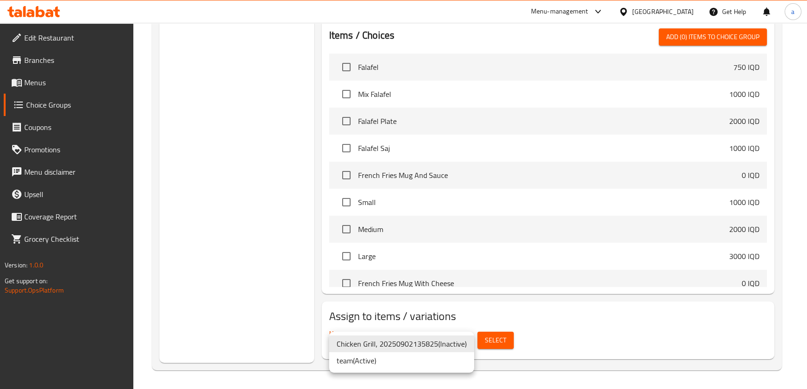
click at [418, 367] on li "team ( Active )" at bounding box center [401, 361] width 145 height 17
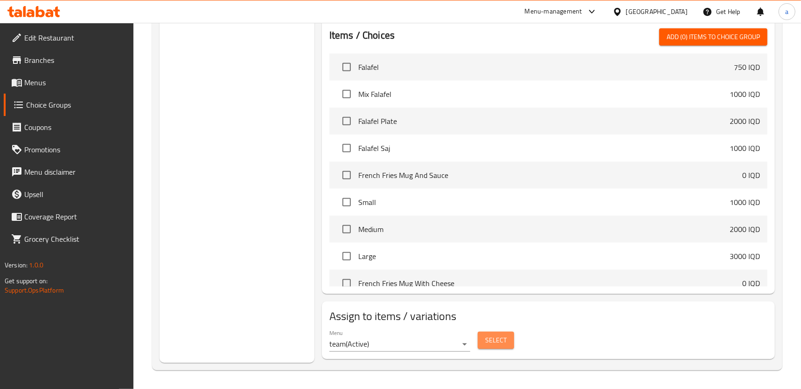
click at [498, 344] on span "Select" at bounding box center [495, 341] width 21 height 12
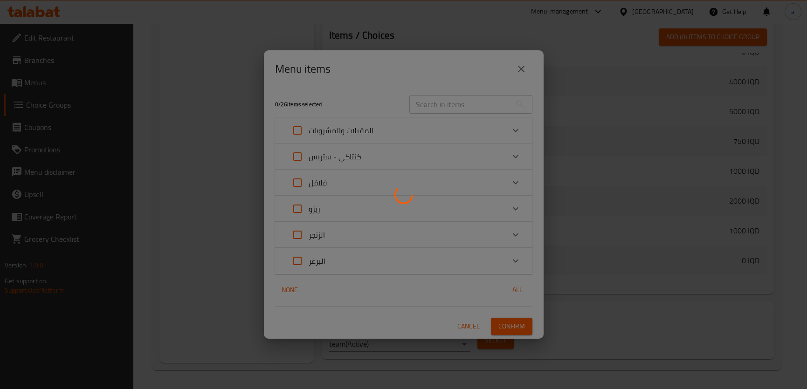
click at [567, 89] on div at bounding box center [403, 194] width 807 height 389
click at [528, 79] on div at bounding box center [403, 194] width 807 height 389
